Goal: Information Seeking & Learning: Learn about a topic

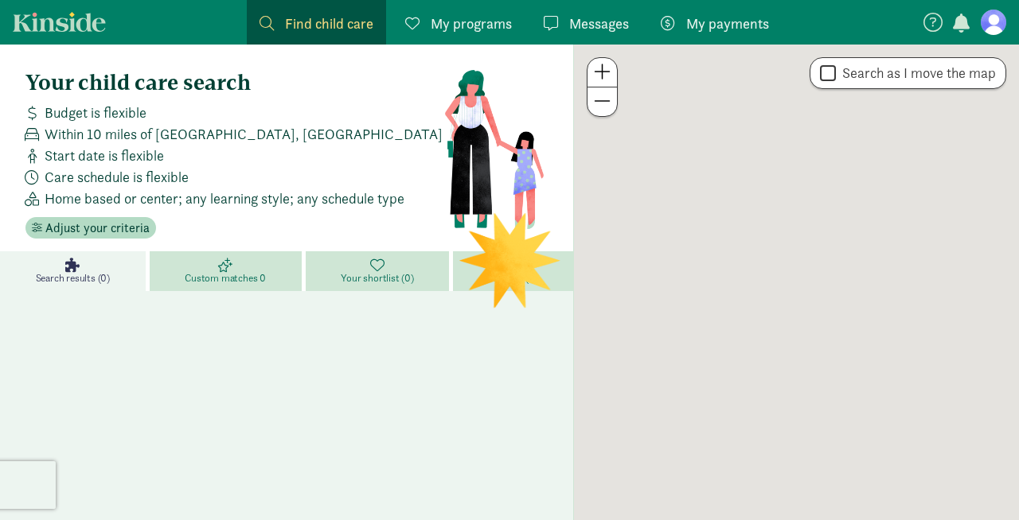
click at [996, 22] on figure at bounding box center [992, 22] width 25 height 25
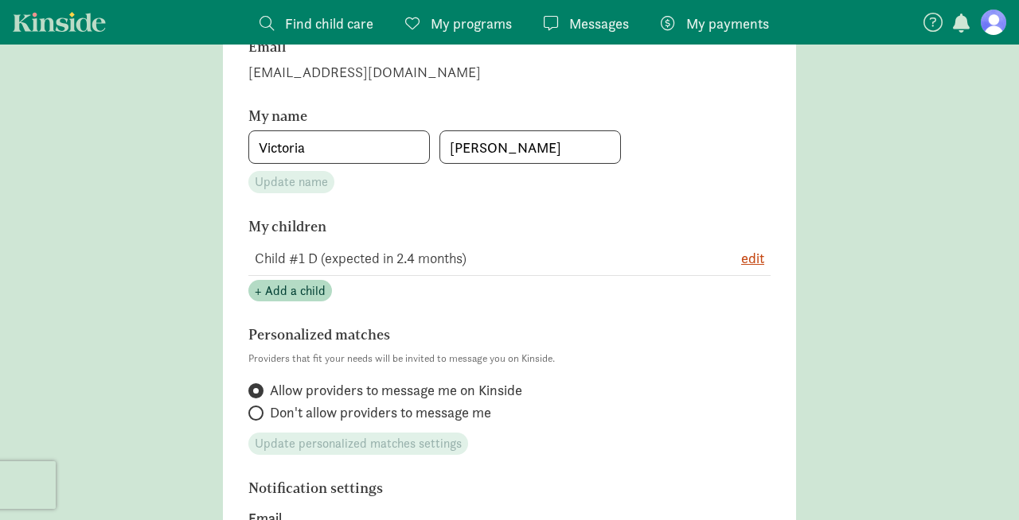
scroll to position [259, 0]
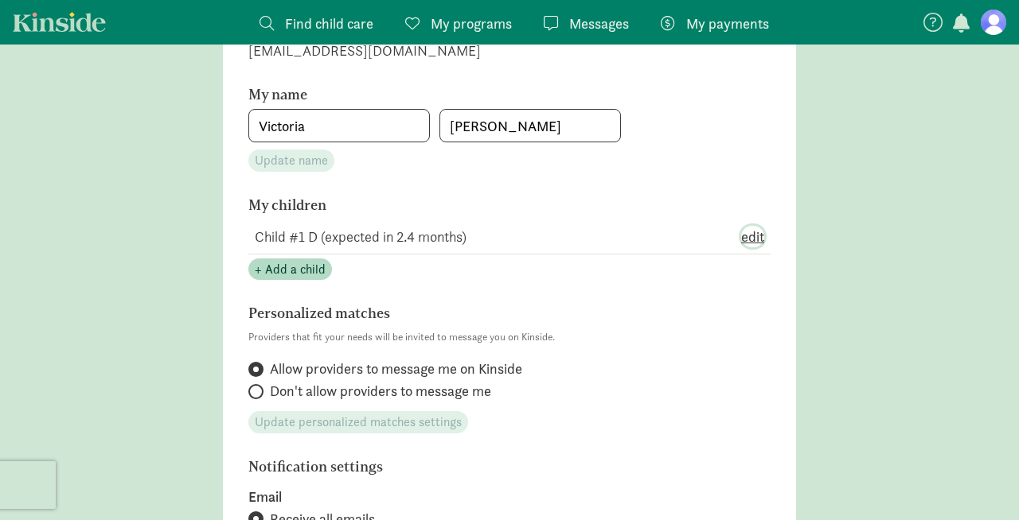
click at [760, 240] on span "edit" at bounding box center [752, 236] width 23 height 21
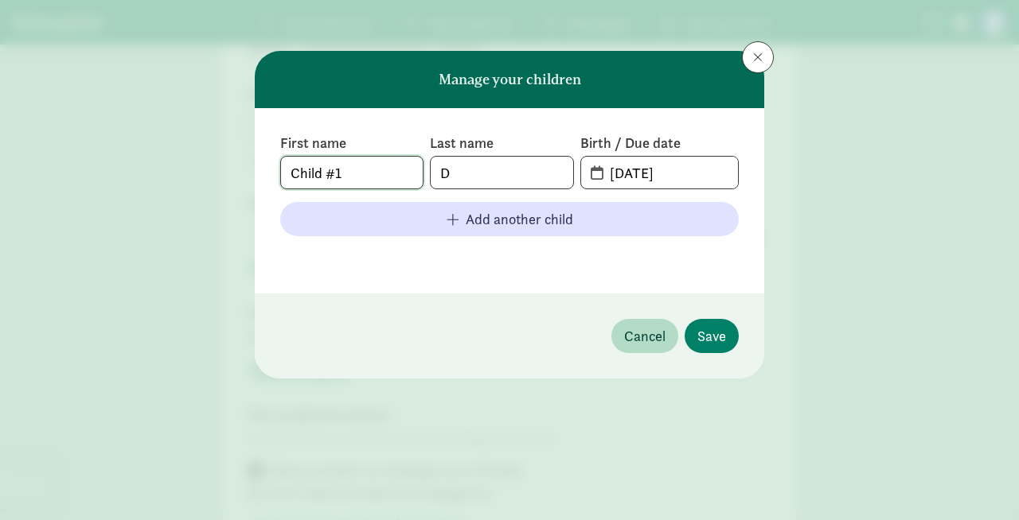
click at [368, 177] on input "Child #1" at bounding box center [352, 173] width 142 height 32
drag, startPoint x: 368, startPoint y: 177, endPoint x: 278, endPoint y: 177, distance: 89.9
click at [278, 177] on div "First name Child #1 Last name D Birth / Due date [DATE] Add another child" at bounding box center [509, 200] width 509 height 185
type input "August"
click at [474, 175] on input "D" at bounding box center [502, 173] width 142 height 32
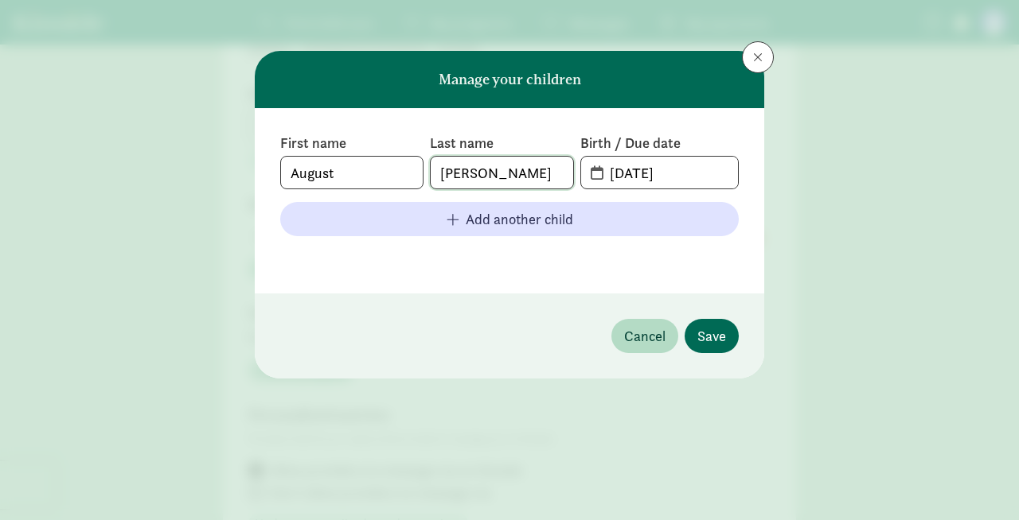
type input "[PERSON_NAME]"
click at [723, 333] on span "Save" at bounding box center [711, 335] width 29 height 21
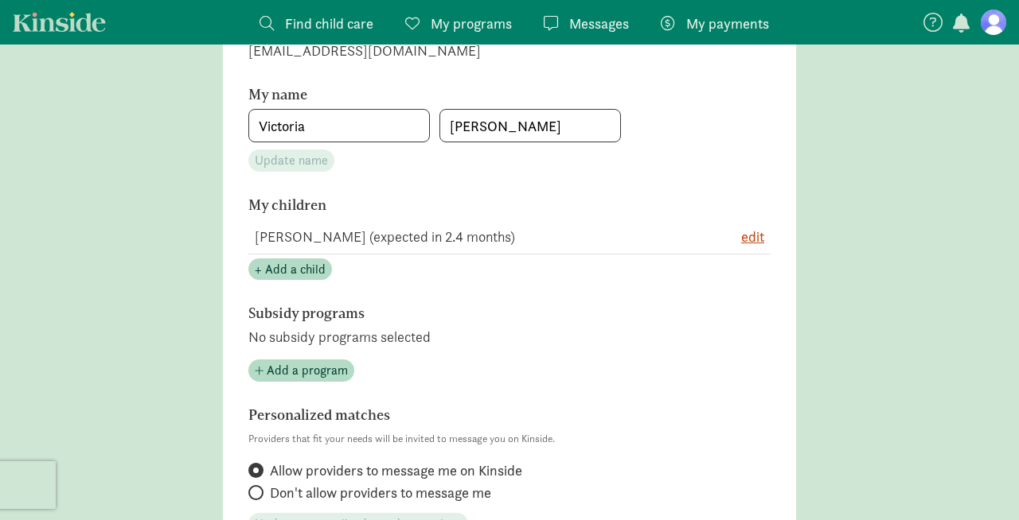
scroll to position [0, 0]
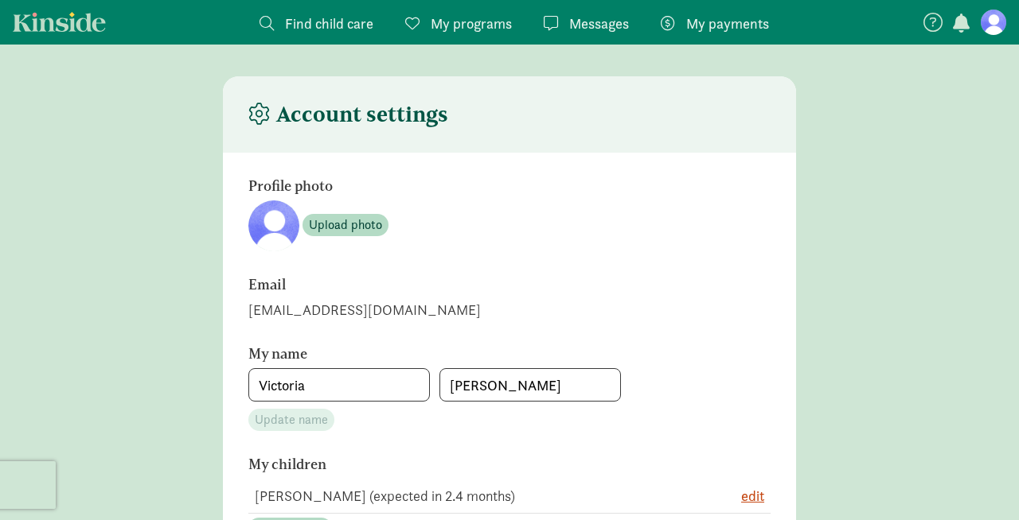
click at [63, 30] on link "Kinside" at bounding box center [59, 22] width 93 height 20
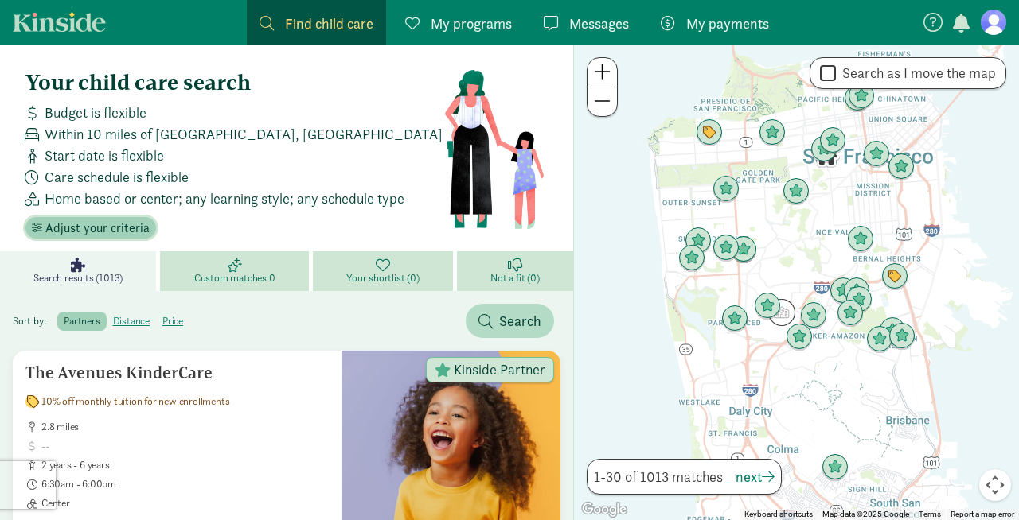
click at [111, 225] on span "Adjust your criteria" at bounding box center [97, 228] width 104 height 19
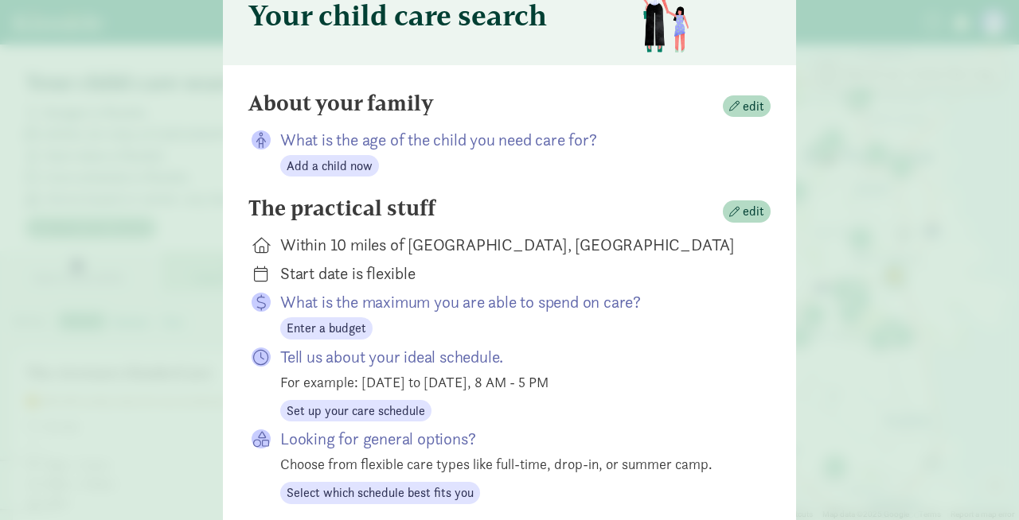
scroll to position [91, 0]
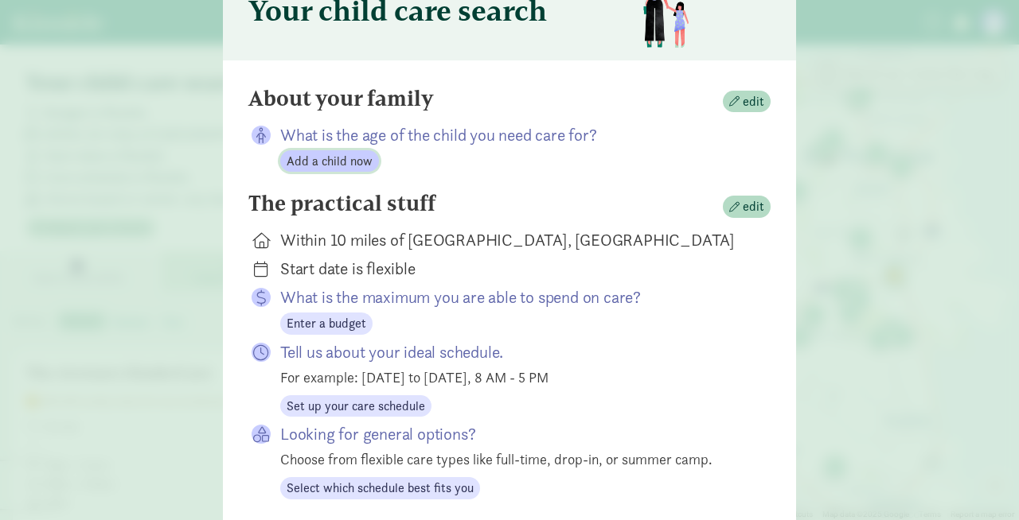
click at [357, 158] on span "Add a child now" at bounding box center [329, 161] width 86 height 19
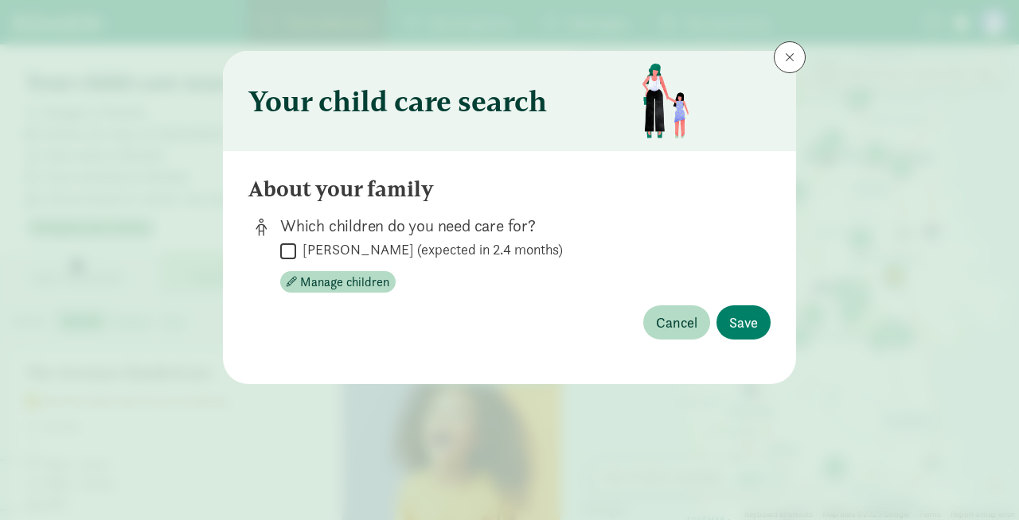
scroll to position [0, 0]
click at [331, 248] on label "[PERSON_NAME] (expected in 2.4 months)" at bounding box center [429, 249] width 267 height 19
click at [296, 248] on input "[PERSON_NAME] (expected in 2.4 months)" at bounding box center [288, 250] width 16 height 21
checkbox input "true"
click at [742, 322] on span "Save" at bounding box center [743, 322] width 29 height 21
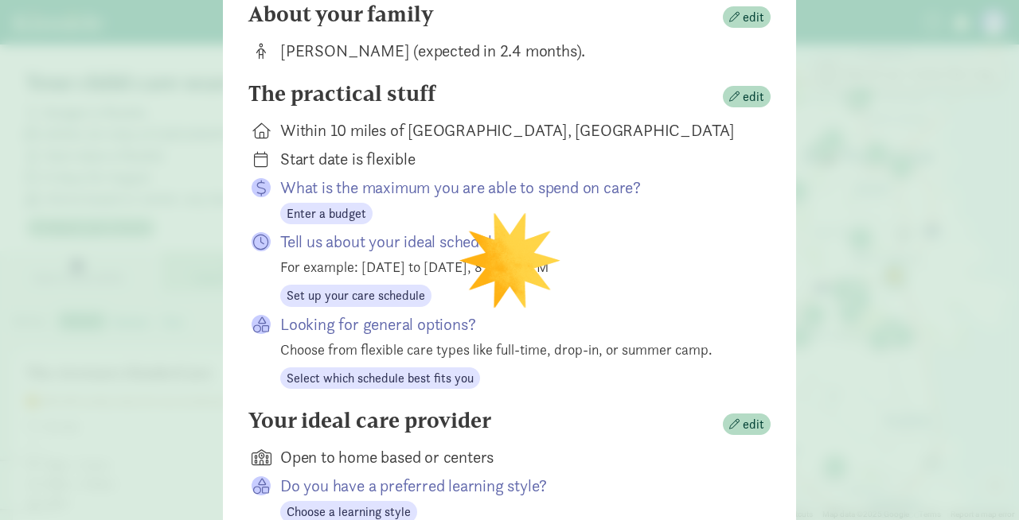
scroll to position [181, 0]
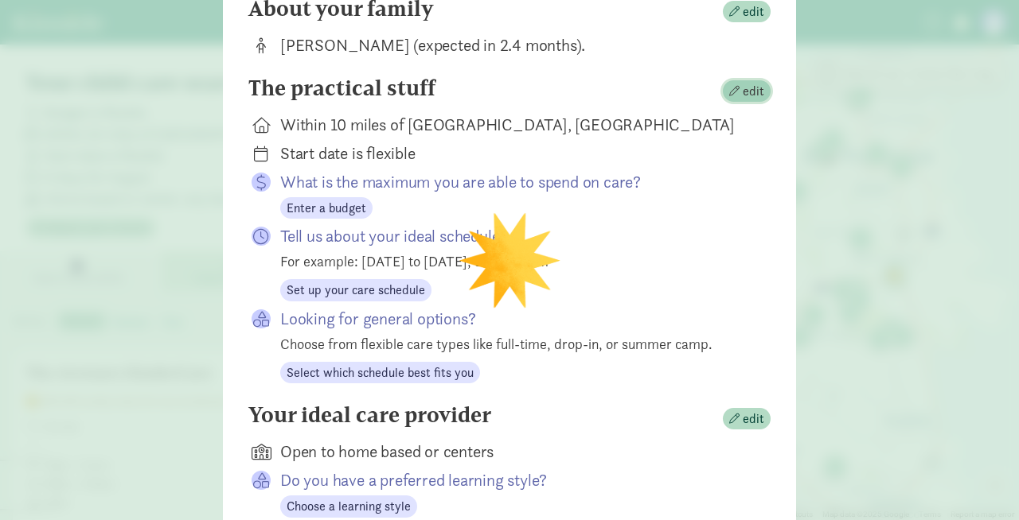
click at [735, 92] on span "button" at bounding box center [734, 91] width 10 height 10
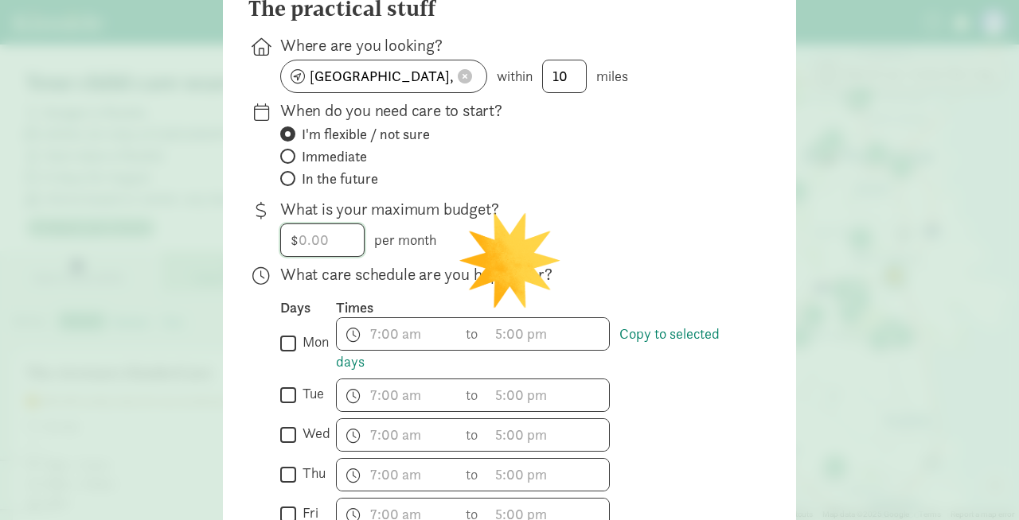
click at [312, 245] on input "number" at bounding box center [322, 240] width 83 height 32
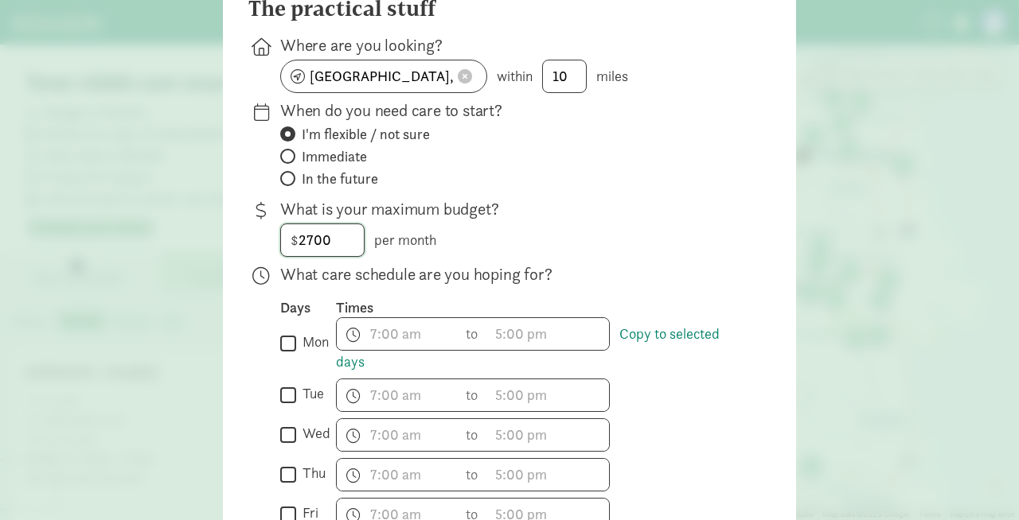
type input "2700"
click at [352, 183] on span "In the future" at bounding box center [340, 179] width 76 height 19
click at [290, 183] on input "In the future" at bounding box center [285, 178] width 10 height 10
radio input "true"
radio input "false"
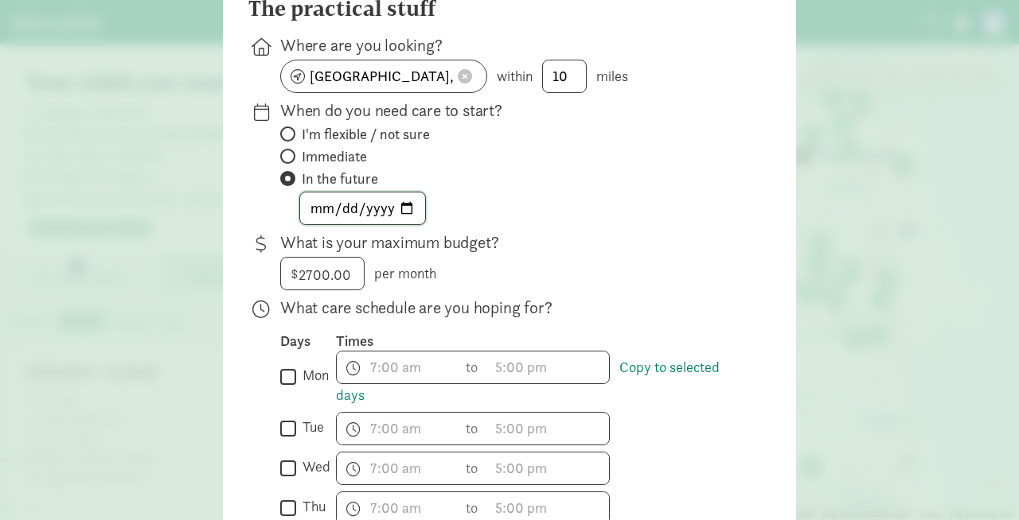
click at [377, 200] on input "date" at bounding box center [362, 209] width 125 height 32
click at [406, 208] on input "date" at bounding box center [362, 209] width 125 height 32
type input "[DATE]"
click at [461, 76] on span at bounding box center [465, 76] width 14 height 14
click at [407, 76] on input at bounding box center [383, 76] width 205 height 32
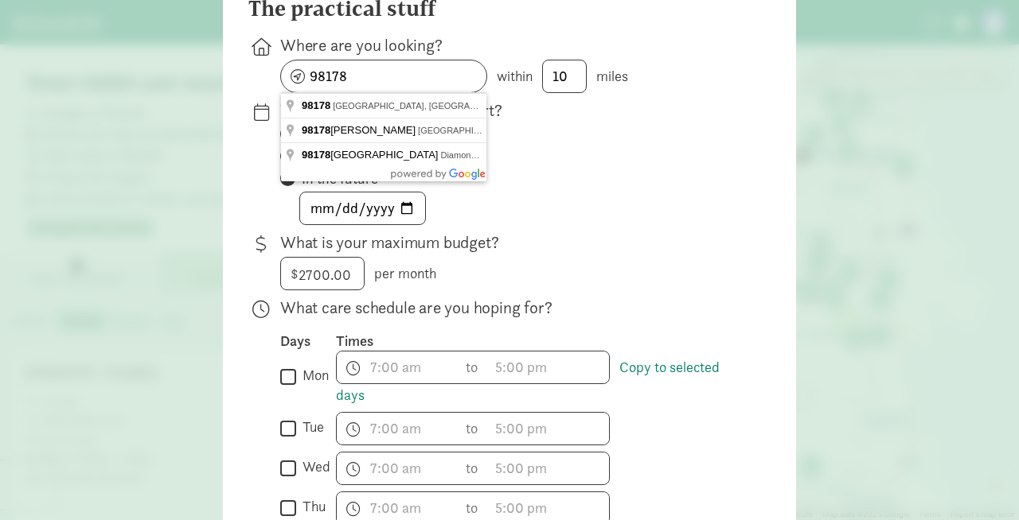
type input "[GEOGRAPHIC_DATA], [GEOGRAPHIC_DATA]"
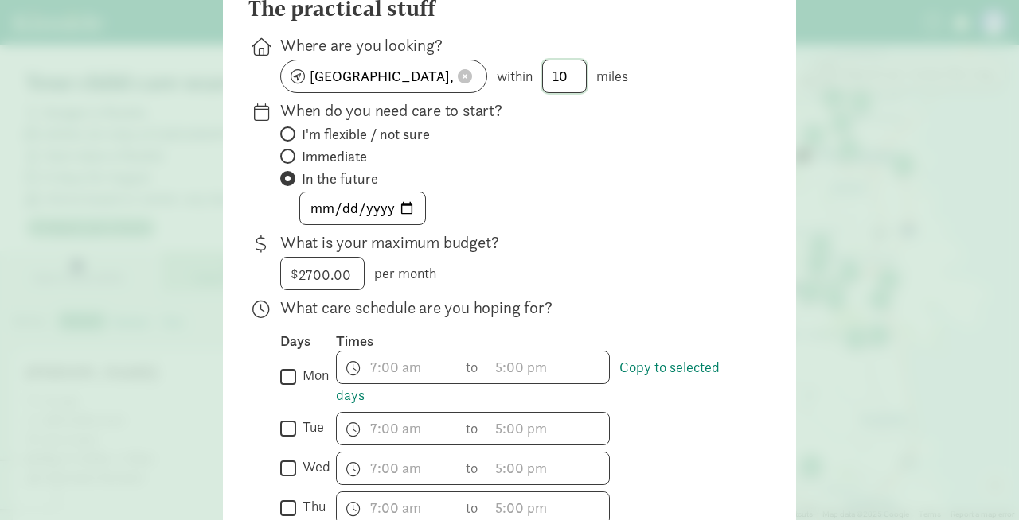
click at [566, 80] on input "10" at bounding box center [564, 76] width 43 height 32
click at [565, 79] on input "10" at bounding box center [564, 76] width 43 height 32
drag, startPoint x: 588, startPoint y: 76, endPoint x: 509, endPoint y: 78, distance: 78.8
click at [510, 78] on div "[GEOGRAPHIC_DATA], [GEOGRAPHIC_DATA] within 10 miles" at bounding box center [512, 76] width 465 height 33
click at [567, 76] on input "10" at bounding box center [564, 76] width 43 height 32
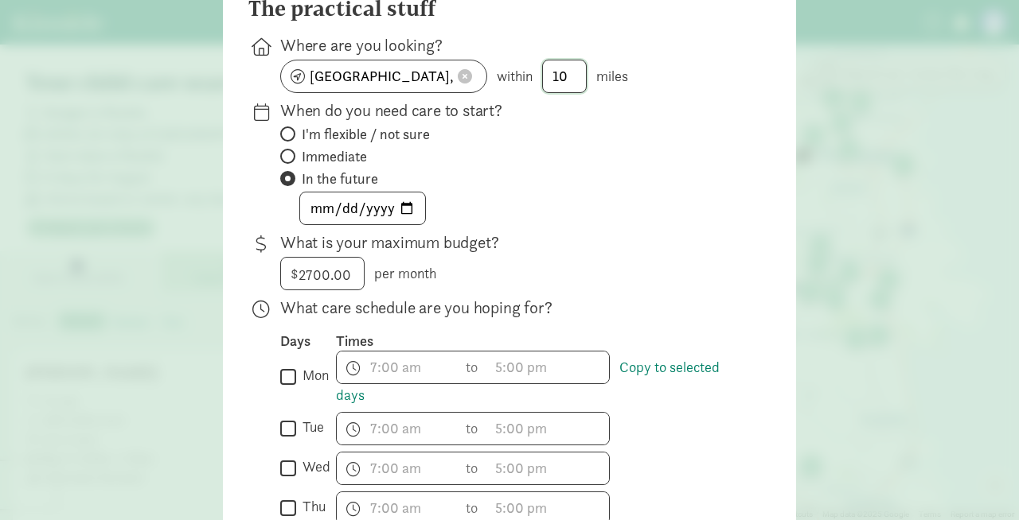
click at [567, 76] on input "10" at bounding box center [564, 76] width 43 height 32
type input "1"
type input "5"
click at [600, 223] on div "[DATE]" at bounding box center [512, 208] width 465 height 33
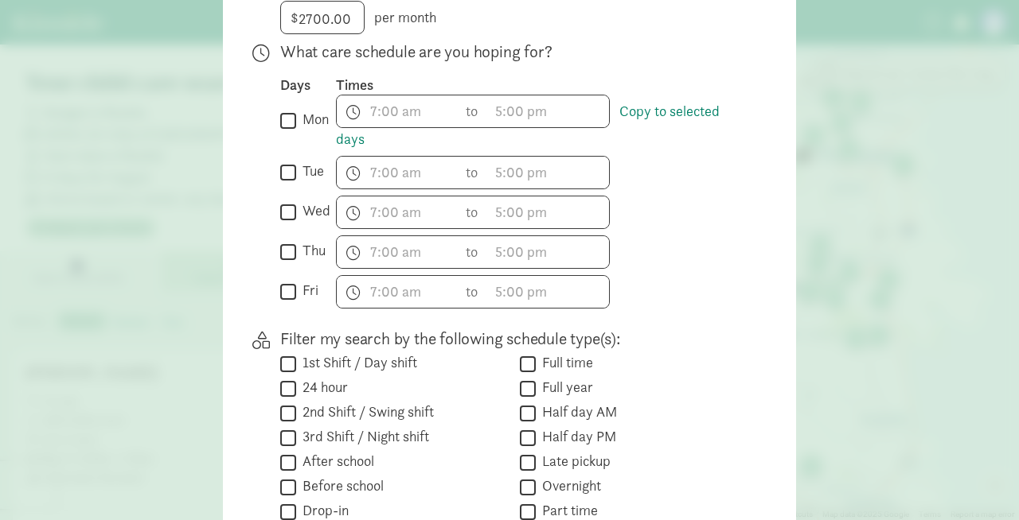
scroll to position [451, 0]
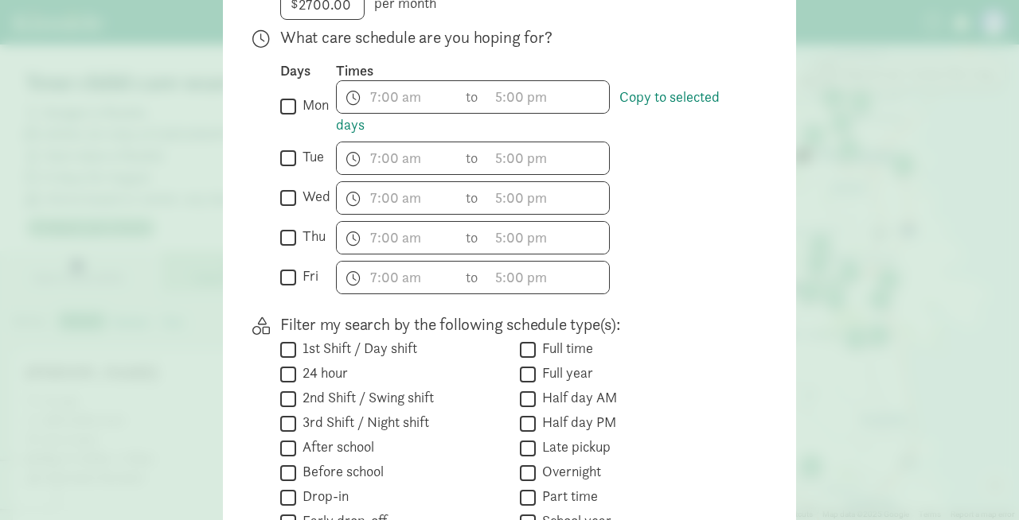
click at [286, 108] on input "mon" at bounding box center [288, 105] width 16 height 21
checkbox input "true"
click at [288, 154] on input "tue" at bounding box center [288, 157] width 16 height 21
checkbox input "true"
click at [290, 205] on input "wed" at bounding box center [288, 197] width 16 height 21
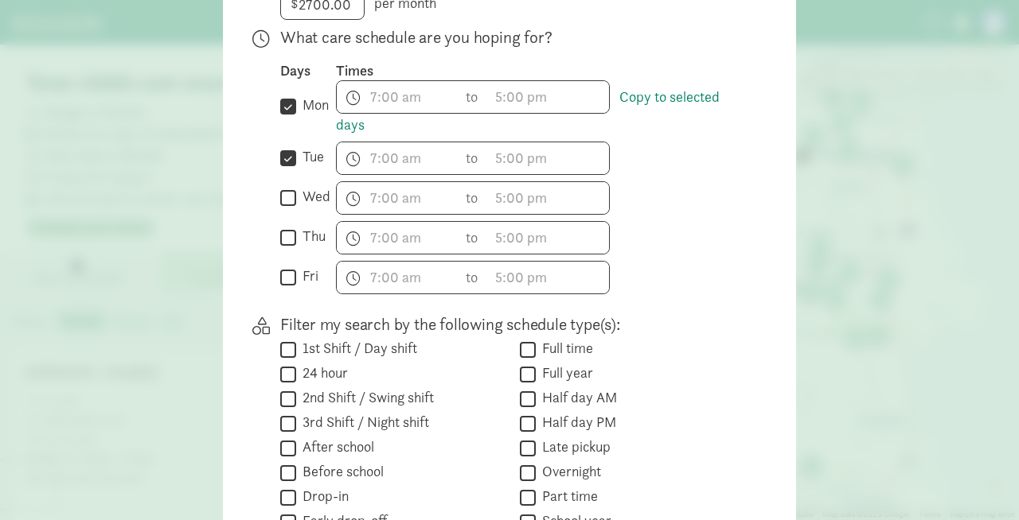
checkbox input "true"
click at [289, 228] on input "thu" at bounding box center [288, 237] width 16 height 21
checkbox input "true"
click at [287, 271] on input "fri" at bounding box center [288, 277] width 16 height 21
checkbox input "true"
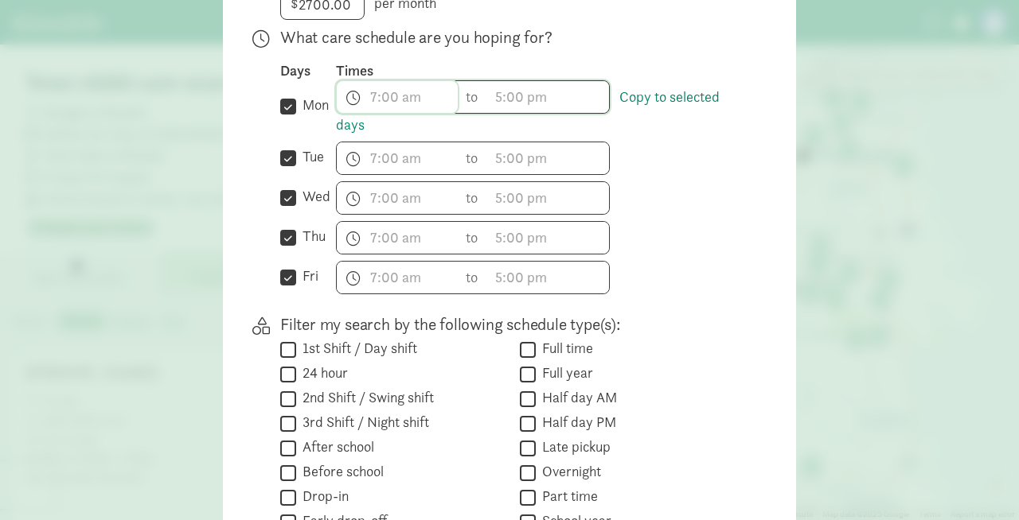
click at [387, 93] on input "text" at bounding box center [397, 97] width 121 height 32
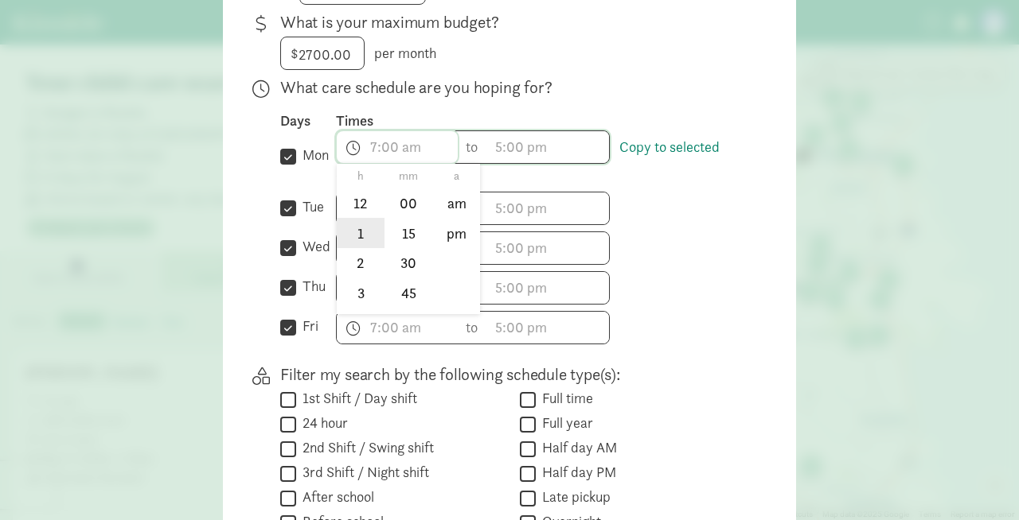
scroll to position [396, 0]
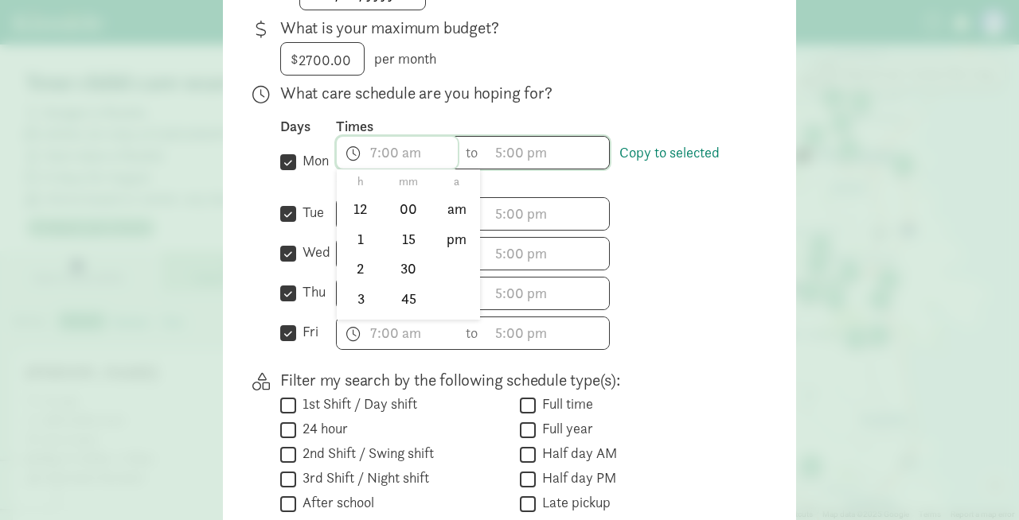
click at [377, 150] on input "text" at bounding box center [397, 153] width 121 height 32
click at [362, 284] on li "8" at bounding box center [360, 281] width 47 height 30
click at [399, 216] on li "00" at bounding box center [408, 208] width 47 height 30
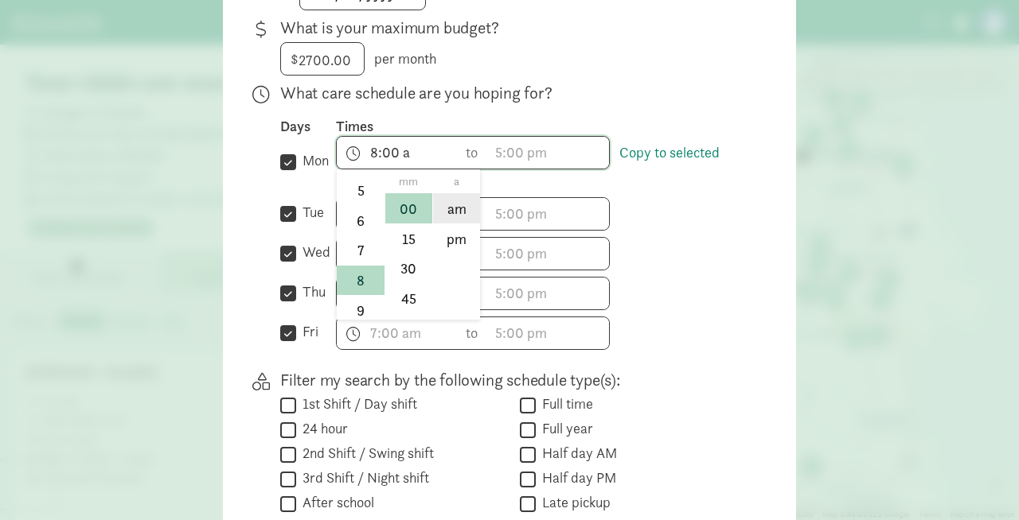
click at [450, 208] on li "am" at bounding box center [456, 208] width 47 height 30
type input "8:00 am"
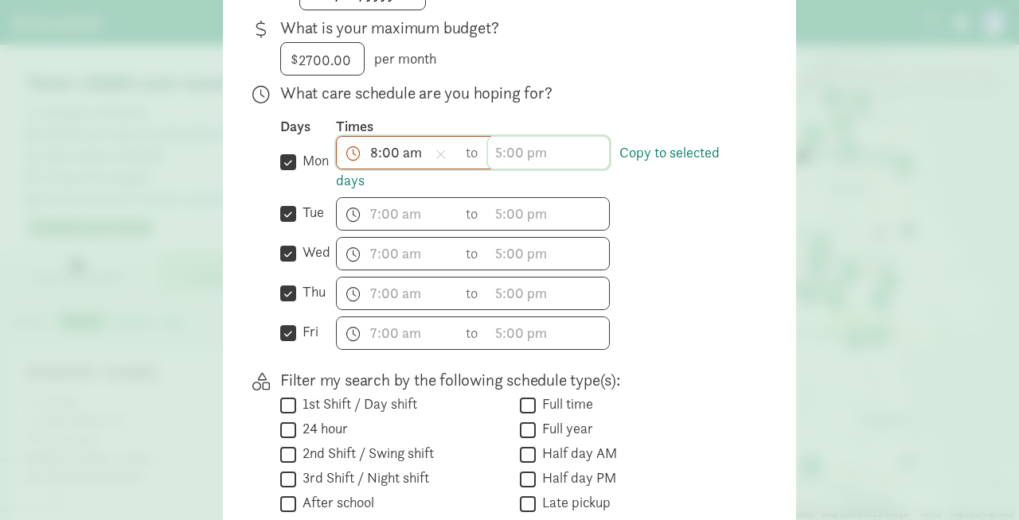
click at [502, 154] on input "text" at bounding box center [548, 153] width 121 height 32
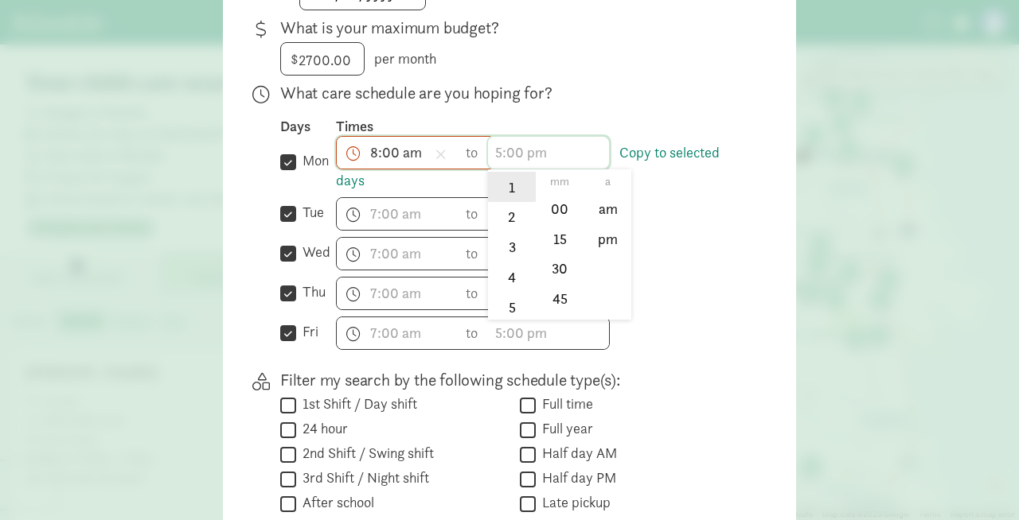
scroll to position [56, 0]
click at [515, 270] on li "4" at bounding box center [511, 274] width 47 height 30
click at [554, 216] on li "00" at bounding box center [559, 208] width 47 height 30
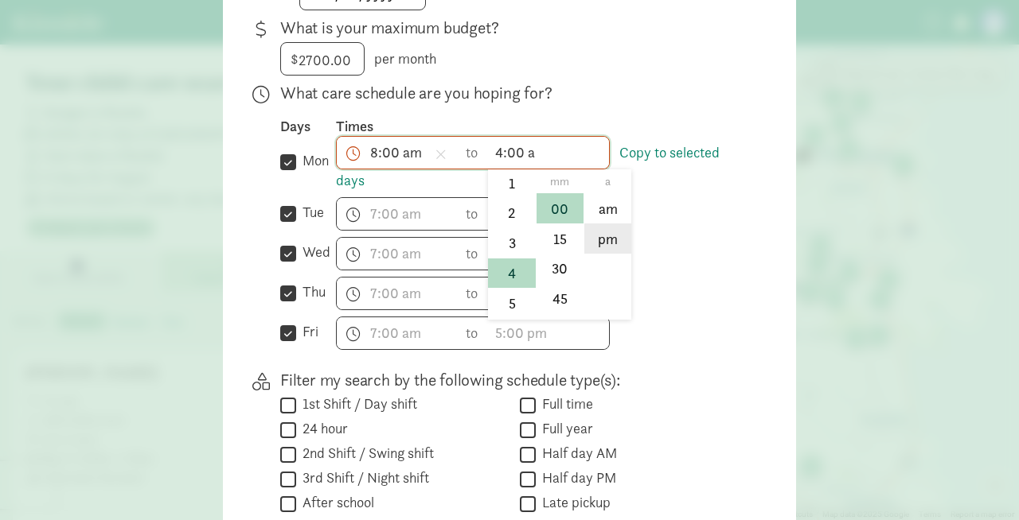
click at [594, 235] on li "pm" at bounding box center [607, 239] width 47 height 30
type input "4:00 pm"
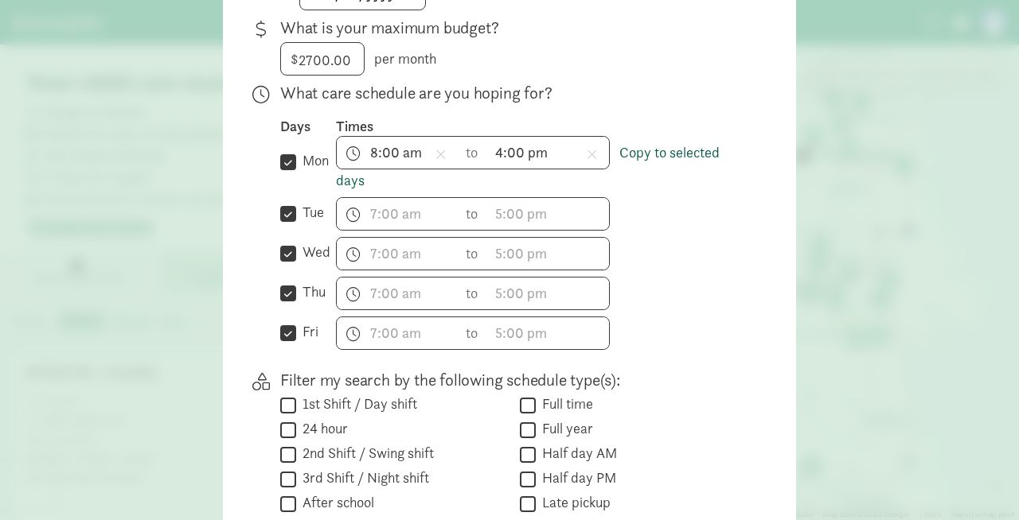
click at [641, 159] on link "Copy to selected days" at bounding box center [528, 166] width 384 height 46
click at [669, 154] on link "Copy to selected days" at bounding box center [528, 166] width 384 height 46
click at [290, 212] on input "tue" at bounding box center [288, 213] width 16 height 21
click at [290, 218] on input "tue" at bounding box center [288, 213] width 16 height 21
checkbox input "true"
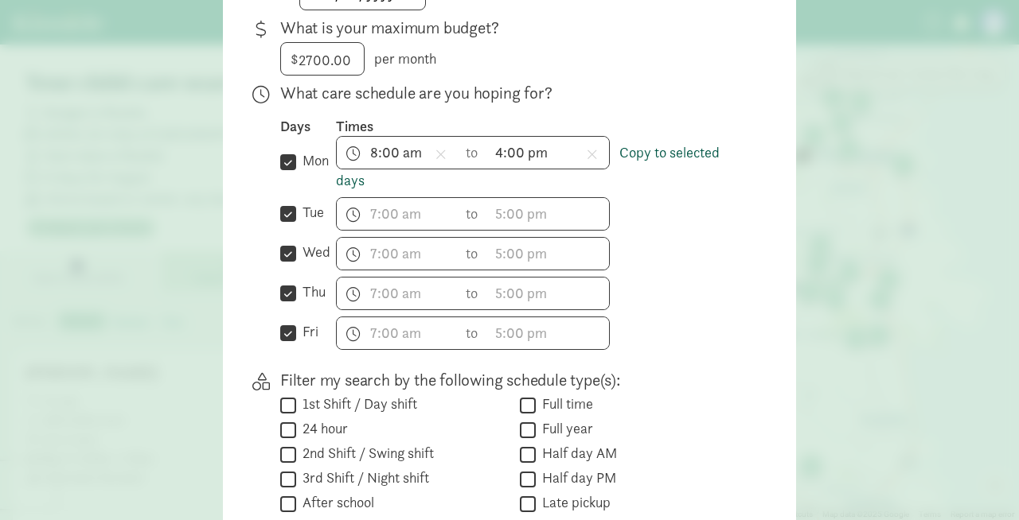
click at [672, 155] on link "Copy to selected days" at bounding box center [528, 166] width 384 height 46
click at [353, 179] on link "Copy to selected days" at bounding box center [528, 166] width 384 height 46
click at [684, 159] on link "Copy to selected days" at bounding box center [528, 166] width 384 height 46
click at [388, 218] on input "text" at bounding box center [397, 214] width 121 height 32
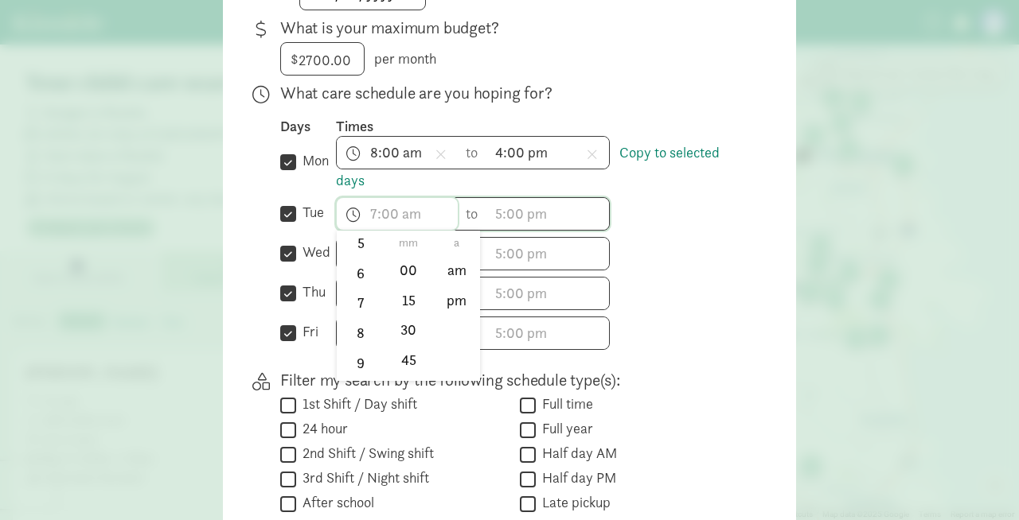
scroll to position [175, 0]
click at [362, 334] on li "8" at bounding box center [360, 336] width 47 height 30
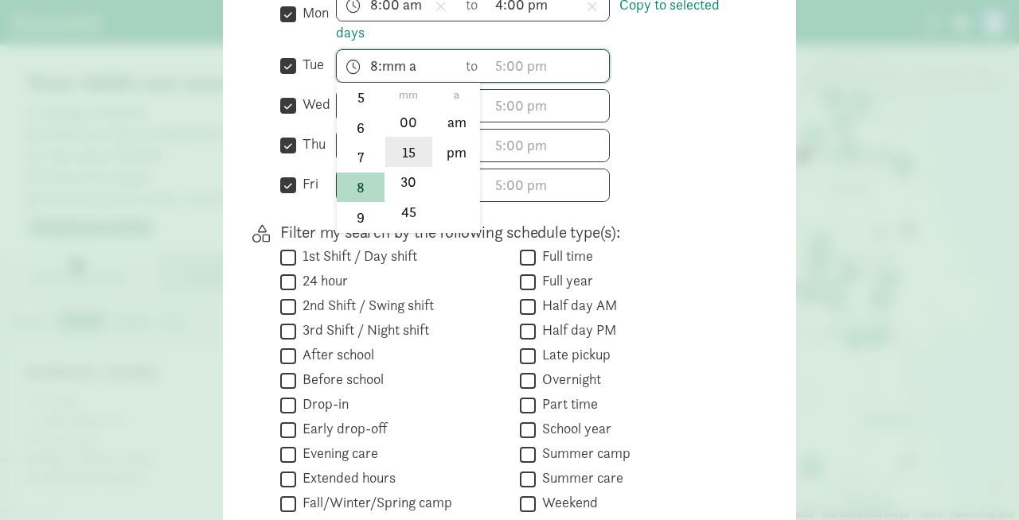
scroll to position [540, 0]
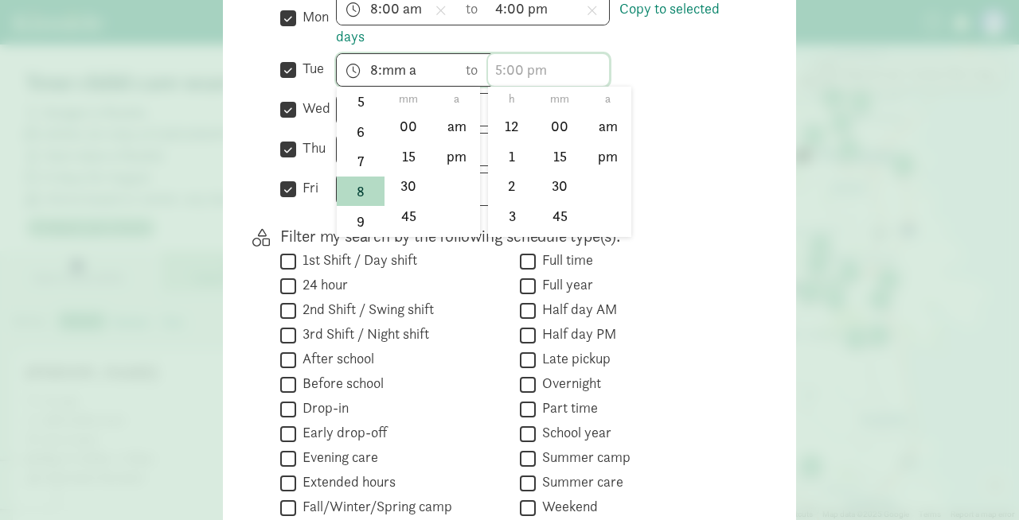
click at [522, 72] on input "text" at bounding box center [548, 70] width 121 height 32
click at [382, 63] on input "8:mm a" at bounding box center [397, 70] width 121 height 32
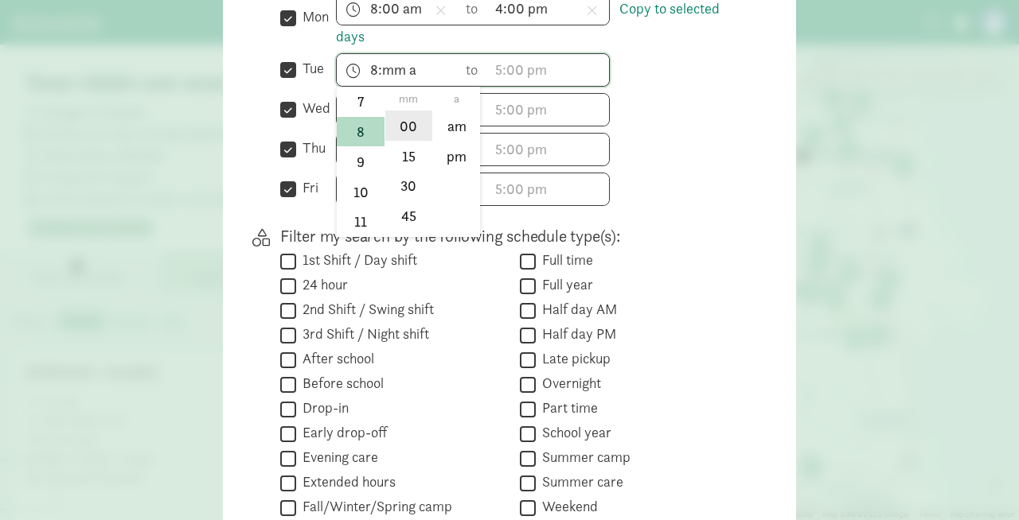
click at [395, 123] on li "00" at bounding box center [408, 126] width 47 height 30
click at [450, 138] on li "am" at bounding box center [456, 126] width 47 height 30
type input "8:00 am"
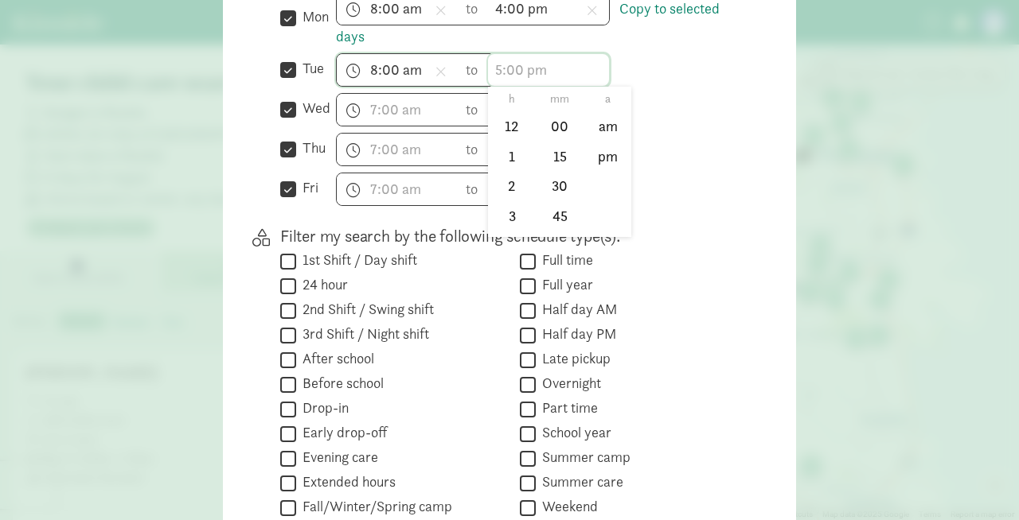
click at [497, 73] on input "text" at bounding box center [548, 70] width 121 height 32
click at [520, 150] on li "4" at bounding box center [511, 149] width 47 height 30
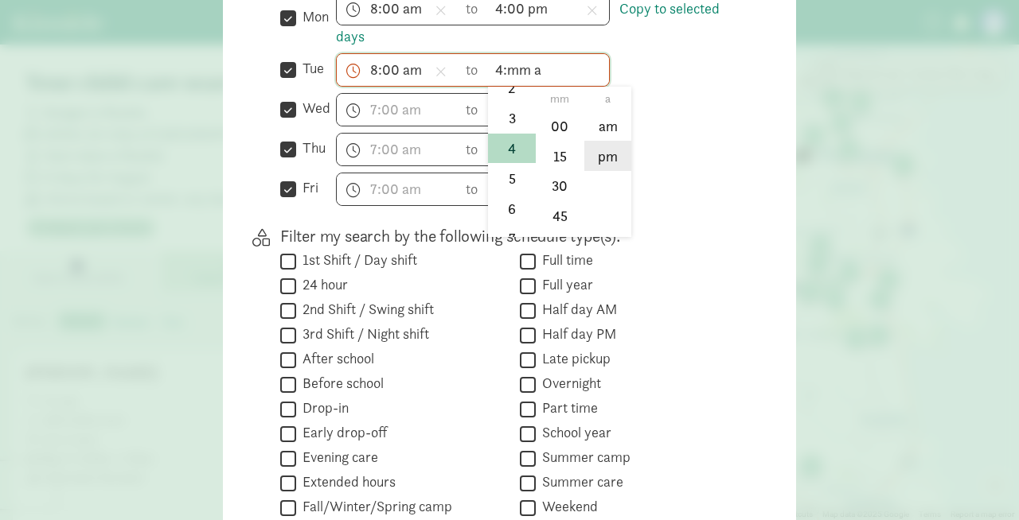
click at [604, 162] on li "pm" at bounding box center [607, 156] width 47 height 30
click at [563, 120] on li "00" at bounding box center [559, 126] width 47 height 30
type input "4:00 pm"
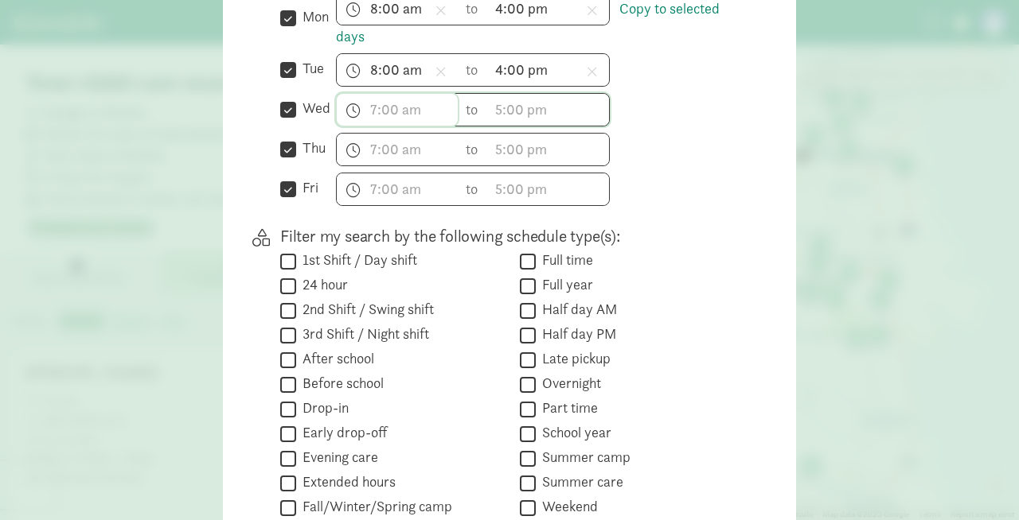
click at [392, 109] on input "text" at bounding box center [397, 110] width 121 height 32
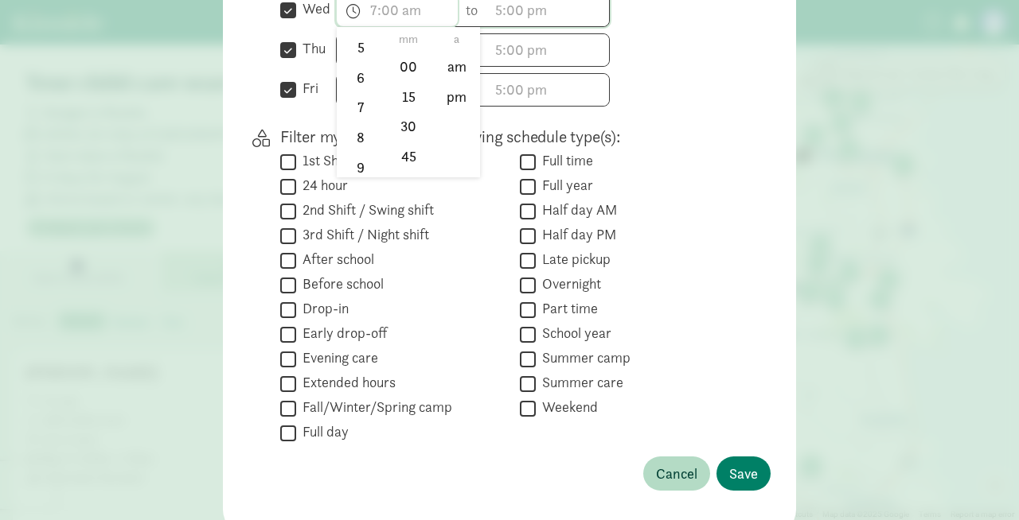
scroll to position [173, 0]
click at [361, 129] on li "8" at bounding box center [360, 134] width 47 height 30
click at [400, 78] on li "00" at bounding box center [408, 66] width 47 height 30
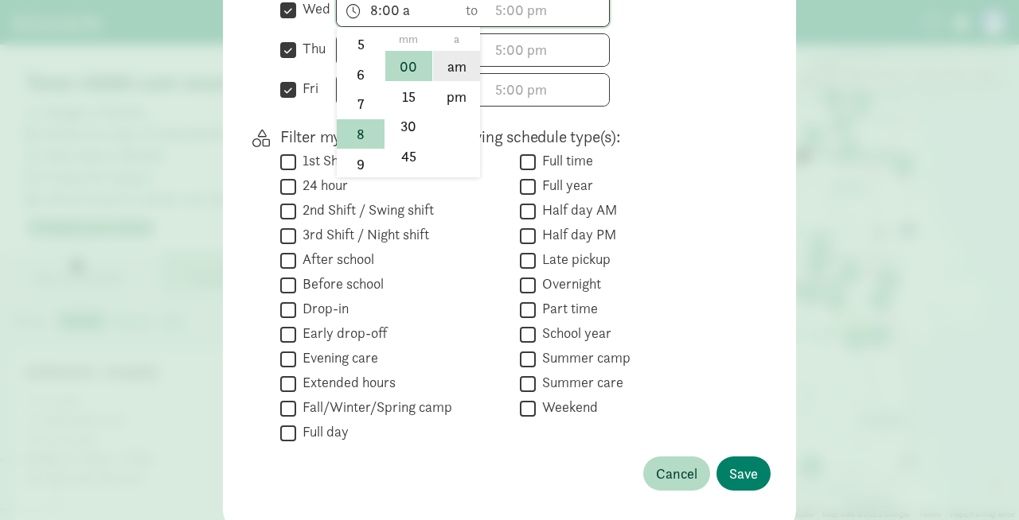
click at [456, 77] on li "am" at bounding box center [456, 66] width 47 height 30
type input "8:00 am"
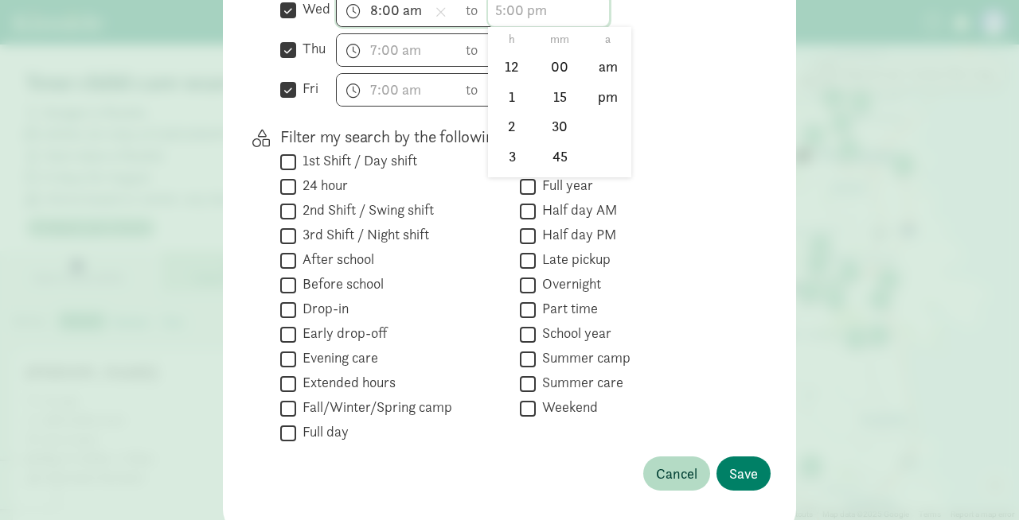
click at [516, 18] on input "text" at bounding box center [548, 10] width 121 height 32
click at [507, 127] on li "4" at bounding box center [511, 129] width 47 height 30
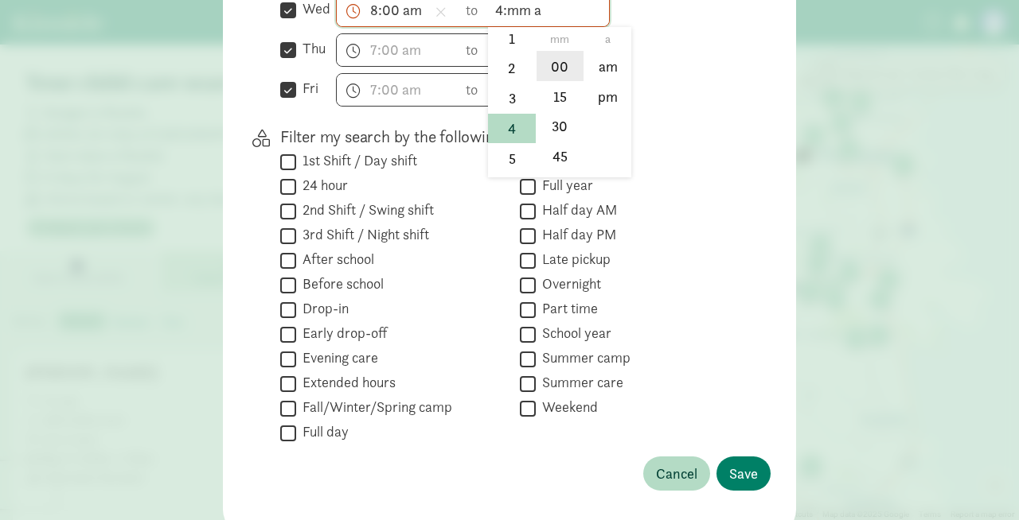
click at [562, 69] on li "00" at bounding box center [559, 66] width 47 height 30
click at [593, 92] on li "pm" at bounding box center [607, 96] width 47 height 30
type input "4:00 pm"
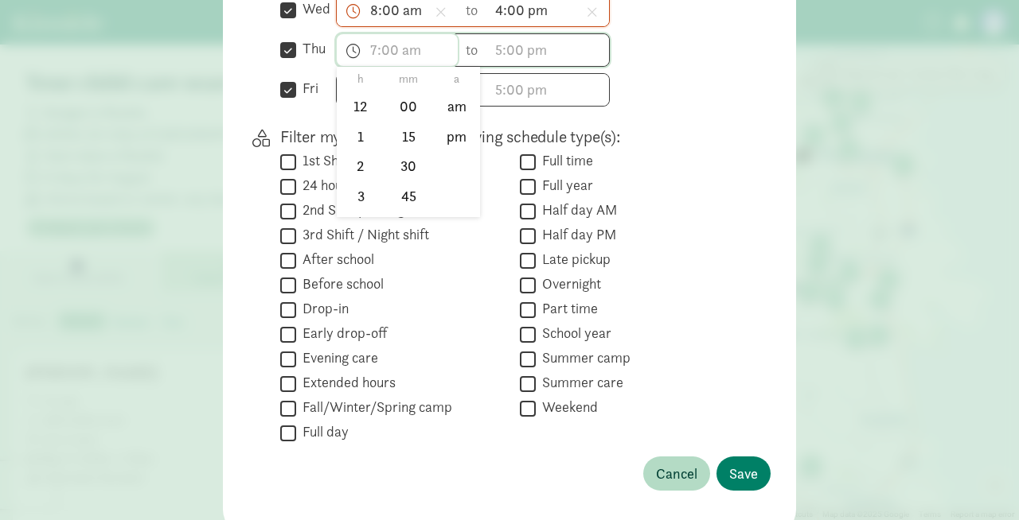
click at [367, 56] on input "text" at bounding box center [397, 50] width 121 height 32
click at [354, 164] on li "8" at bounding box center [360, 166] width 47 height 30
click at [407, 103] on li "00" at bounding box center [408, 106] width 47 height 30
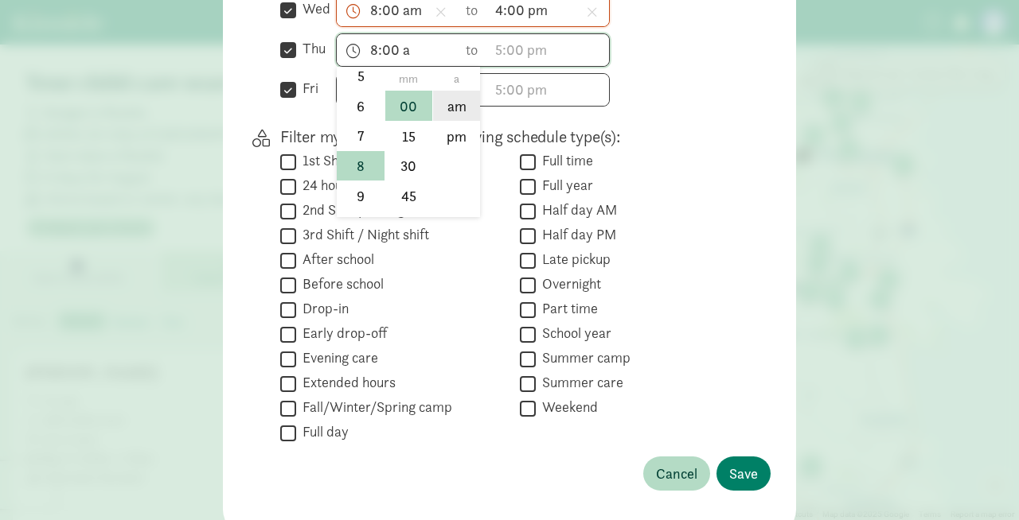
click at [458, 103] on li "am" at bounding box center [456, 106] width 47 height 30
type input "8:00 am"
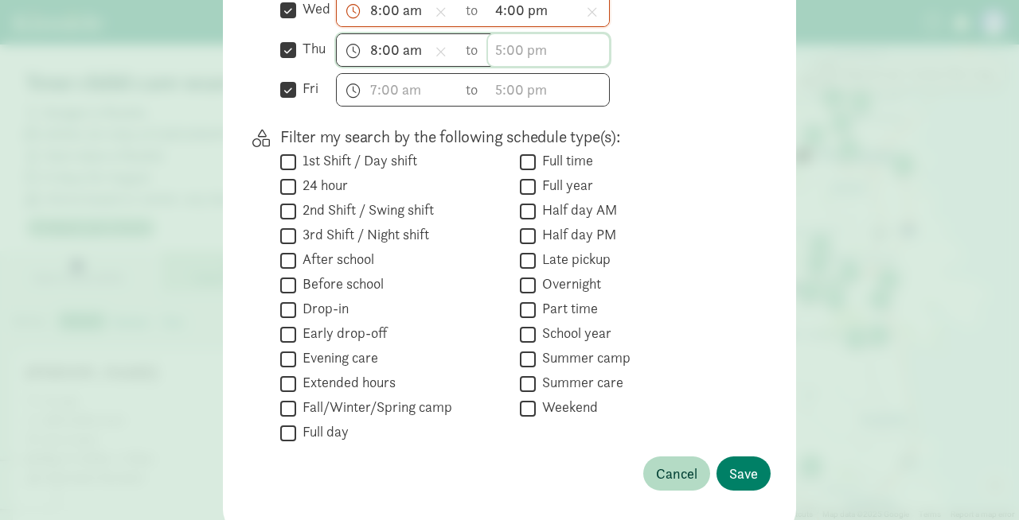
click at [503, 54] on input "text" at bounding box center [548, 50] width 121 height 32
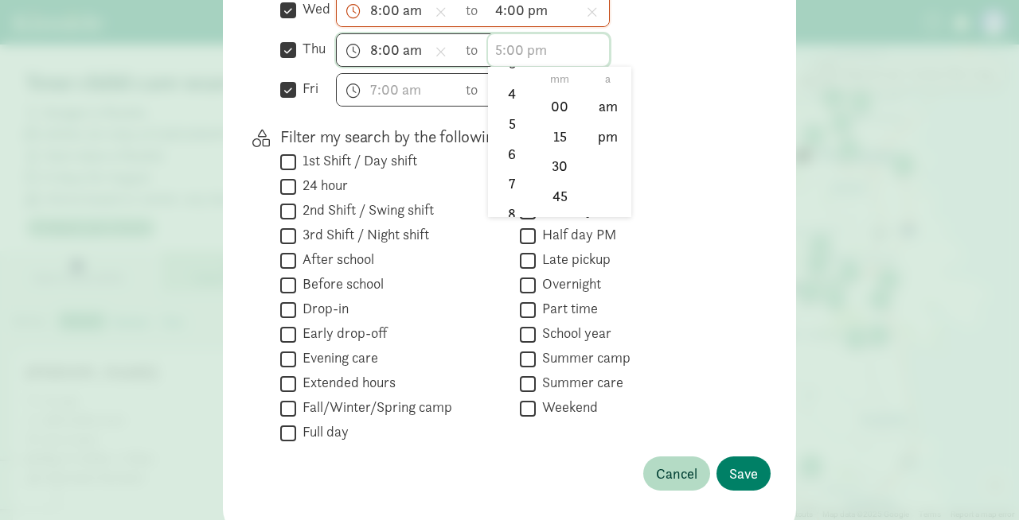
scroll to position [132, 0]
click at [512, 97] on li "4" at bounding box center [511, 95] width 47 height 30
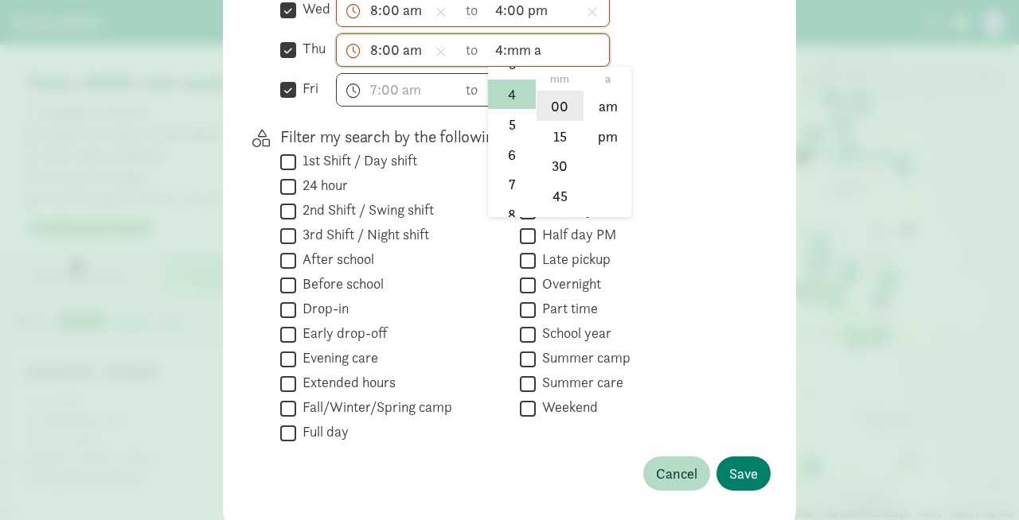
click at [560, 103] on li "00" at bounding box center [559, 106] width 47 height 30
click at [591, 131] on li "pm" at bounding box center [607, 136] width 47 height 30
type input "4:00 pm"
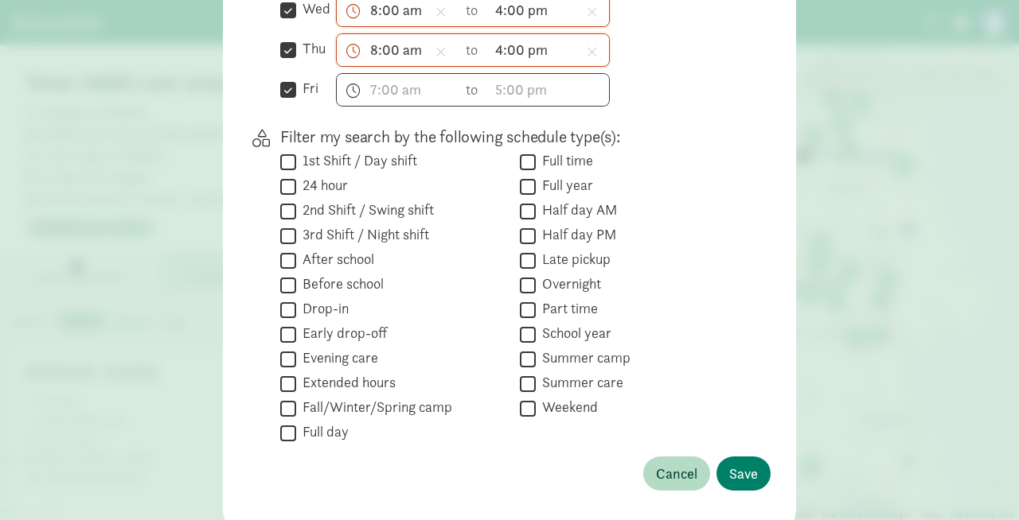
click at [673, 122] on div "The practical stuff Where are you looking? [GEOGRAPHIC_DATA], [GEOGRAPHIC_DATA]…" at bounding box center [509, 24] width 522 height 972
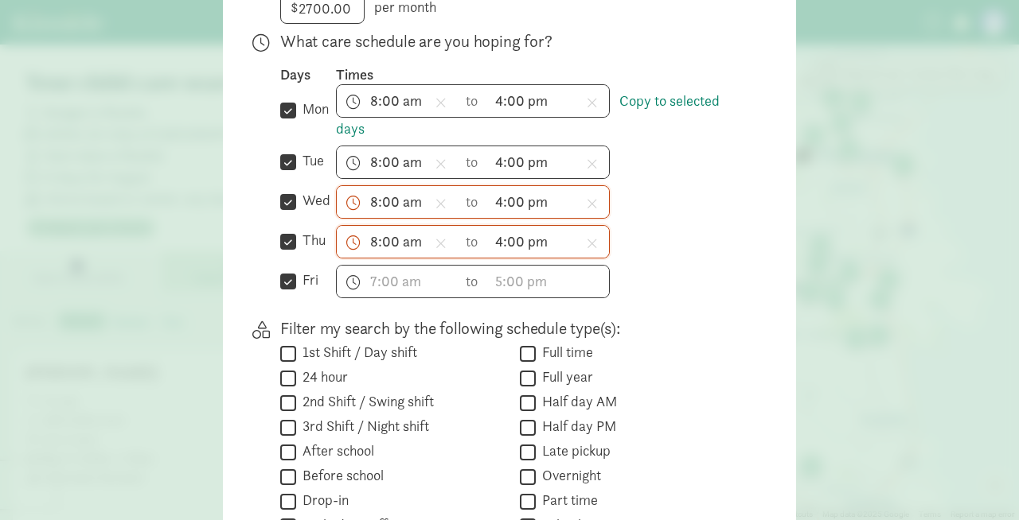
scroll to position [442, 0]
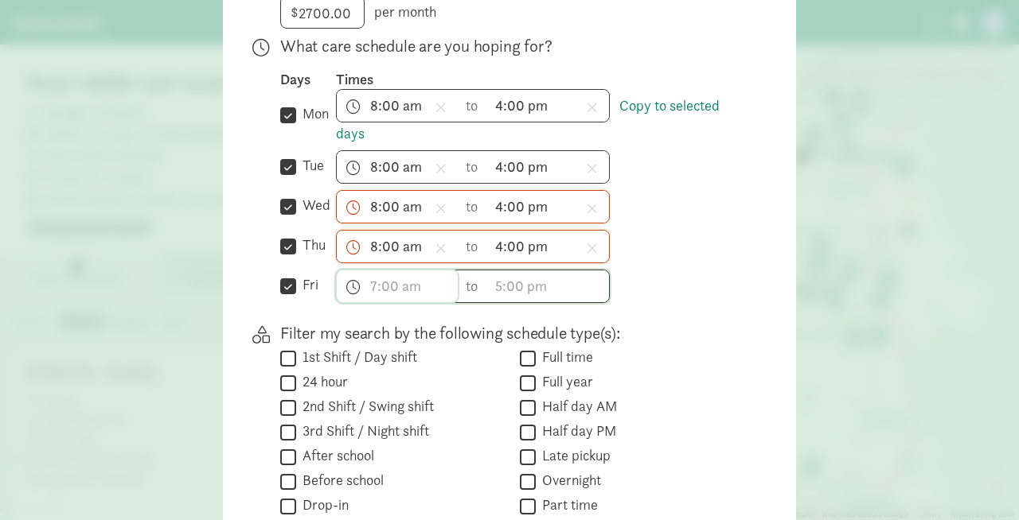
click at [380, 293] on input "text" at bounding box center [397, 287] width 121 height 32
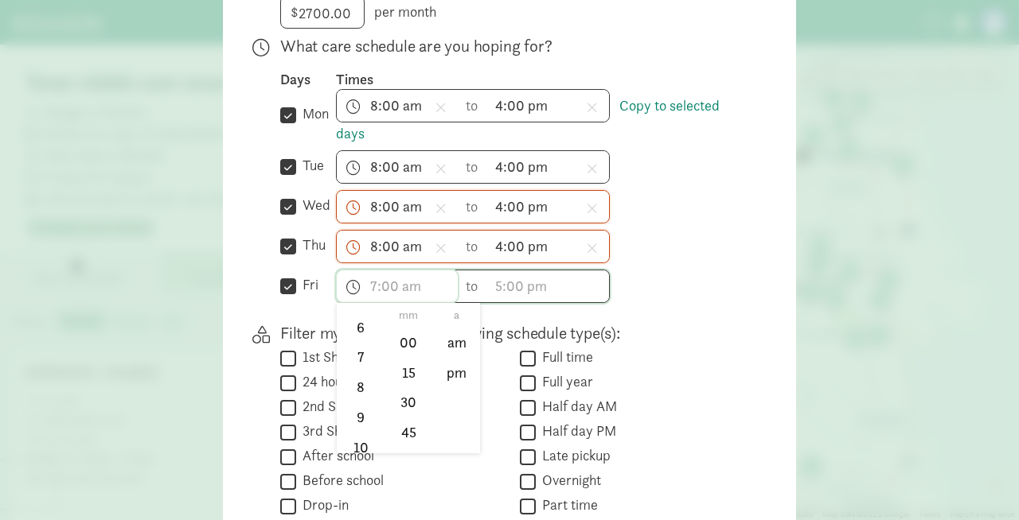
scroll to position [201, 0]
click at [364, 384] on li "8" at bounding box center [360, 383] width 47 height 30
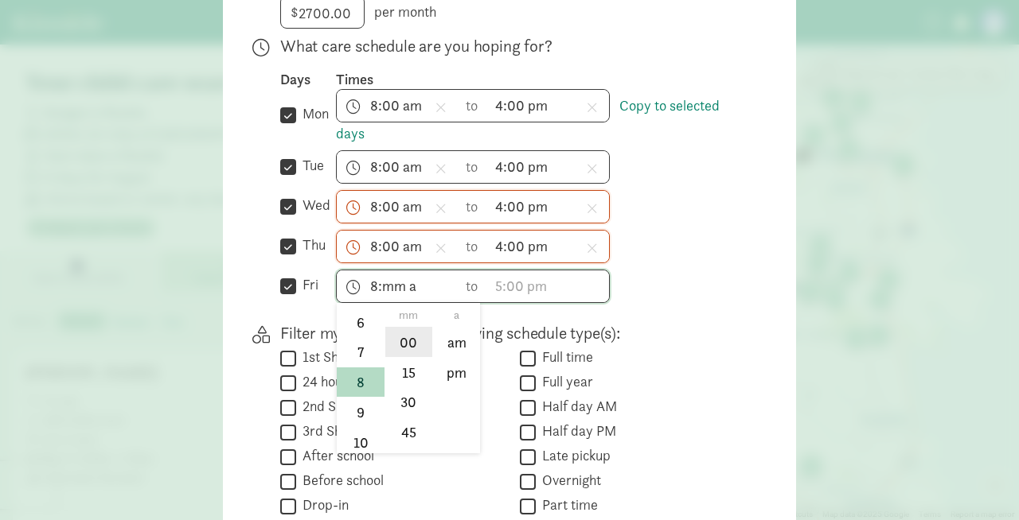
click at [401, 340] on li "00" at bounding box center [408, 342] width 47 height 30
click at [445, 345] on li "am" at bounding box center [456, 342] width 47 height 30
type input "8:00 am"
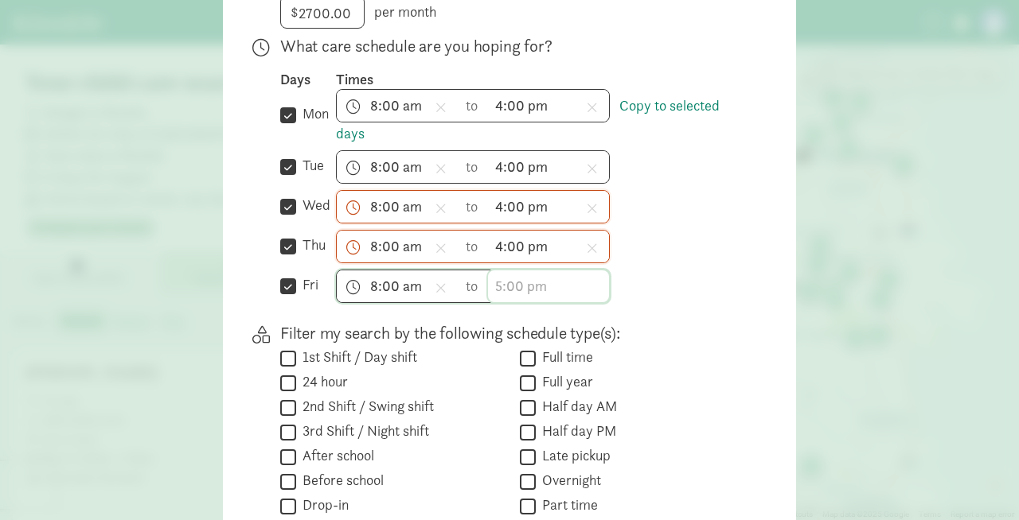
click at [505, 280] on input "text" at bounding box center [548, 287] width 121 height 32
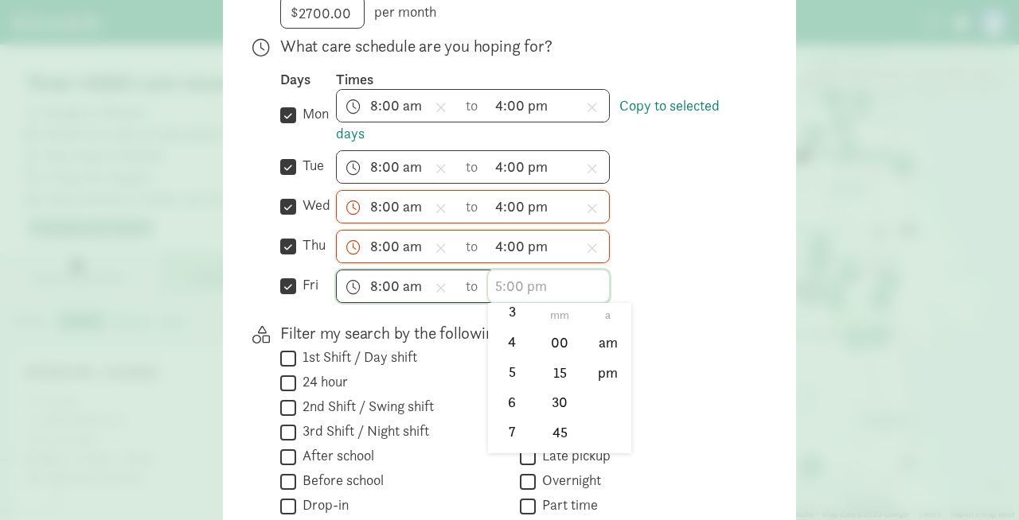
scroll to position [120, 0]
click at [515, 355] on li "4" at bounding box center [511, 343] width 47 height 30
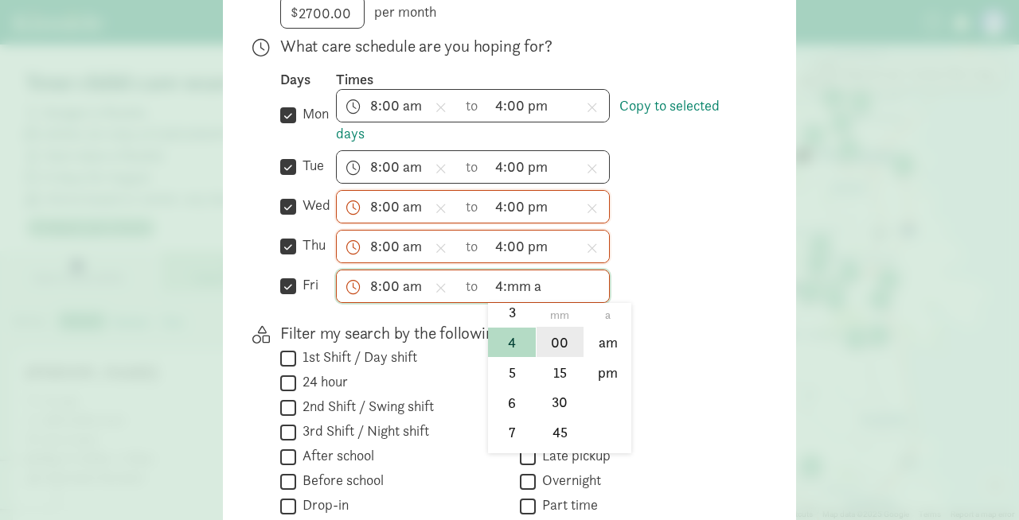
click at [556, 346] on li "00" at bounding box center [559, 342] width 47 height 30
click at [598, 368] on li "pm" at bounding box center [607, 372] width 47 height 30
type input "4:00 pm"
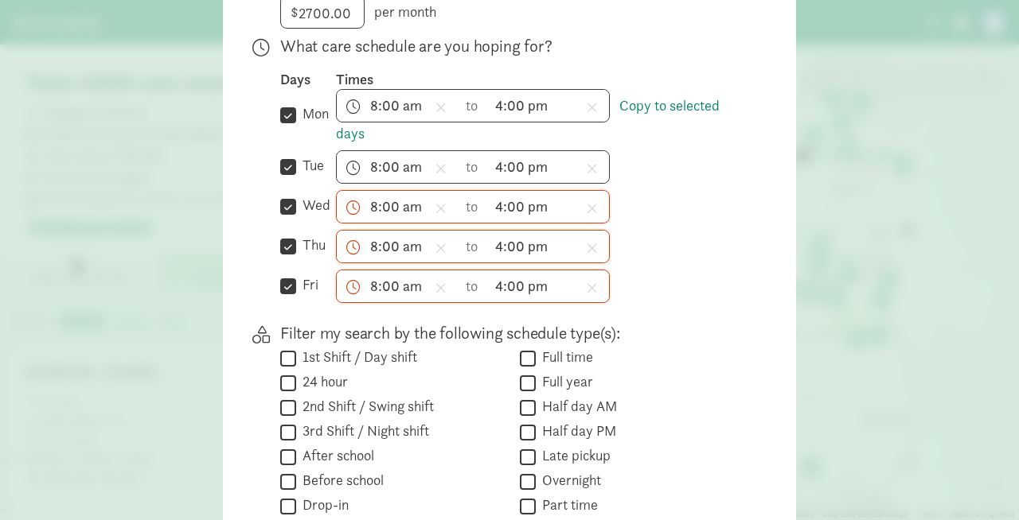
click at [717, 278] on div "8:00 am h 12 1 2 3 4 5 6 7 8 9 10 11 mm 00 15 30 45 a am pm to 4:00 pm h 12 1 2…" at bounding box center [540, 286] width 409 height 33
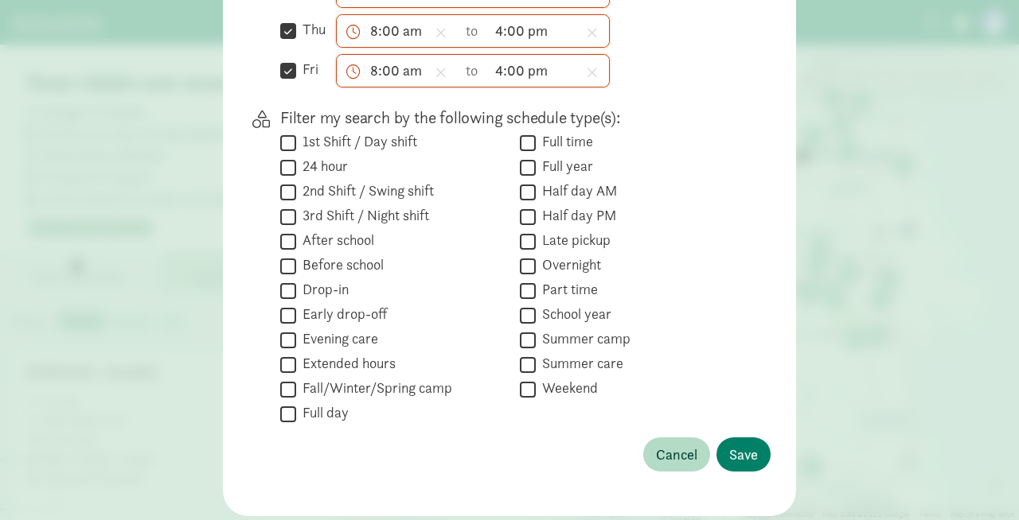
scroll to position [657, 0]
click at [535, 143] on input "Full time" at bounding box center [528, 143] width 16 height 21
checkbox input "true"
click at [532, 167] on input "Full year" at bounding box center [528, 168] width 16 height 21
checkbox input "true"
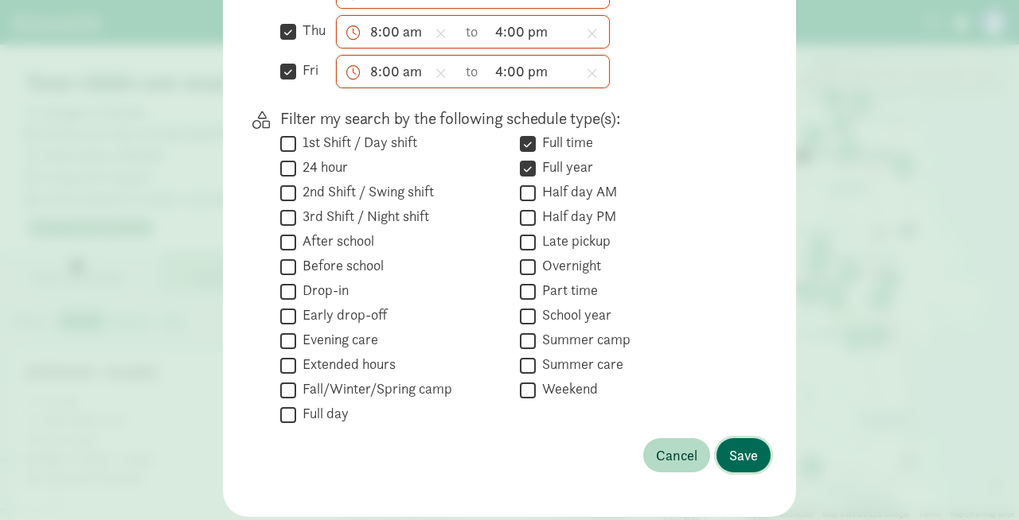
click at [747, 463] on span "Save" at bounding box center [743, 455] width 29 height 21
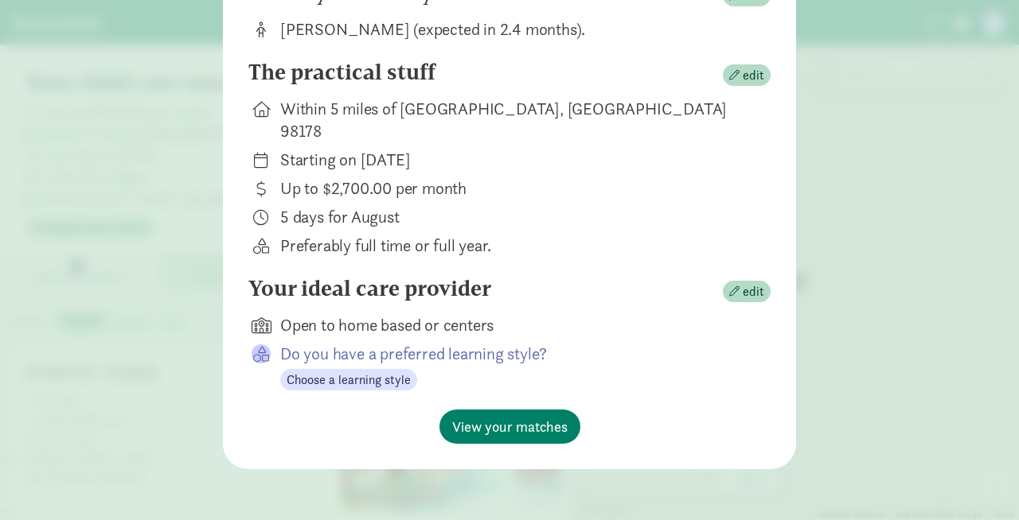
scroll to position [173, 0]
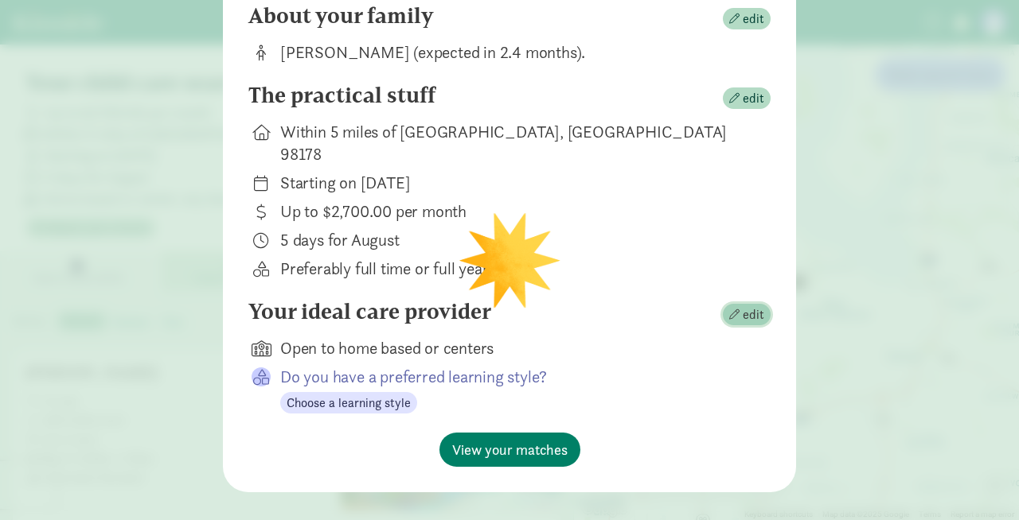
click at [743, 306] on span "edit" at bounding box center [752, 315] width 21 height 19
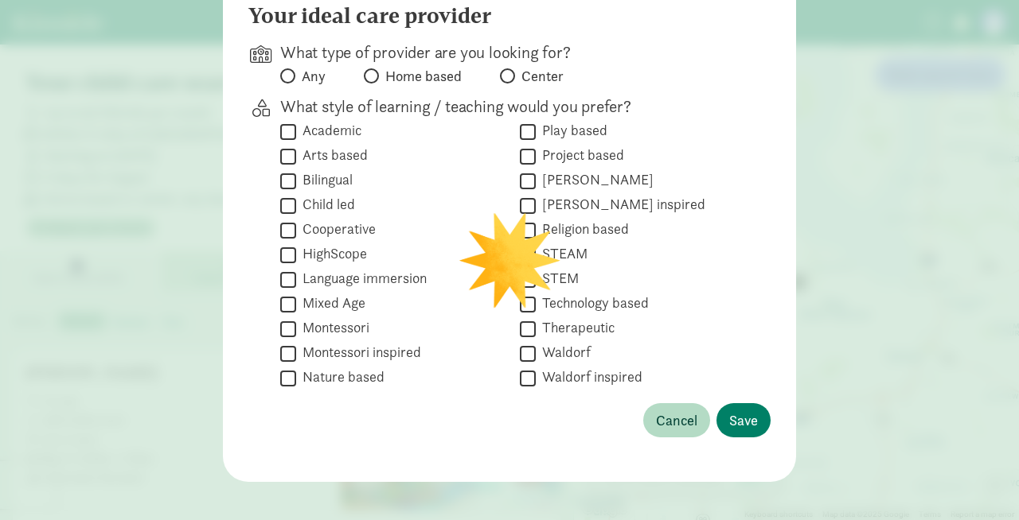
click at [528, 132] on input "Play based" at bounding box center [528, 131] width 16 height 21
checkbox input "true"
click at [534, 251] on input "STEAM" at bounding box center [528, 254] width 16 height 21
checkbox input "true"
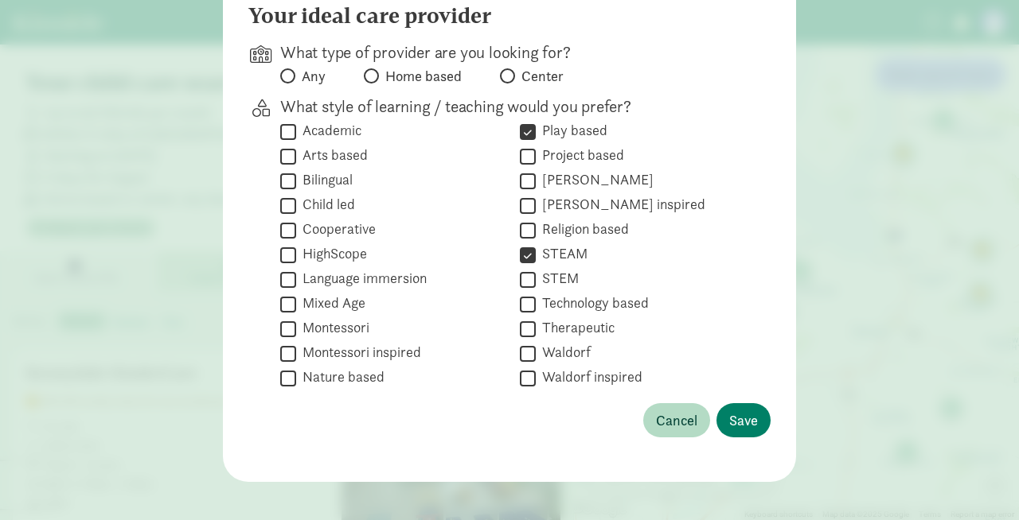
click at [286, 356] on input "Montessori inspired" at bounding box center [288, 353] width 16 height 21
checkbox input "true"
click at [287, 329] on input "Montessori" at bounding box center [288, 328] width 16 height 21
checkbox input "true"
click at [293, 204] on input "Child led" at bounding box center [288, 205] width 16 height 21
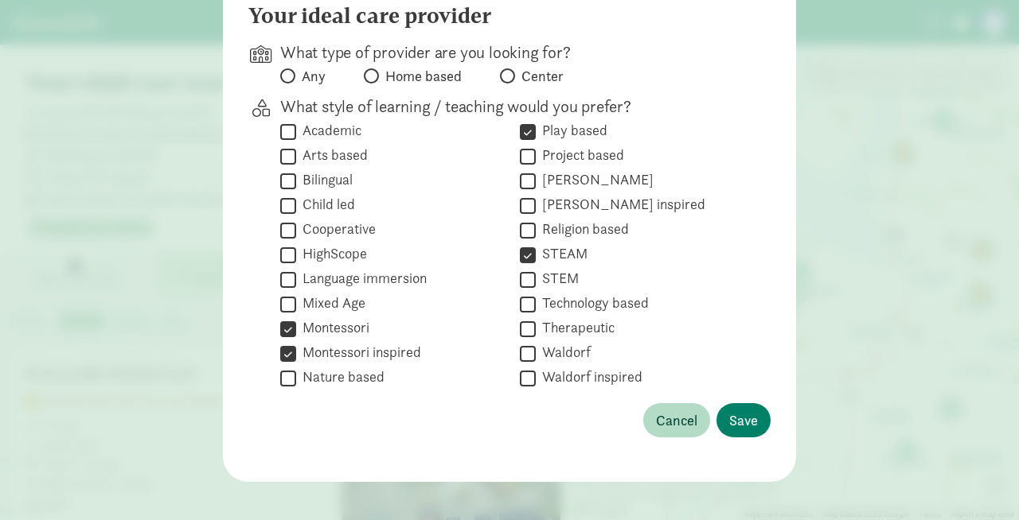
checkbox input "true"
click at [747, 424] on span "Save" at bounding box center [743, 420] width 29 height 21
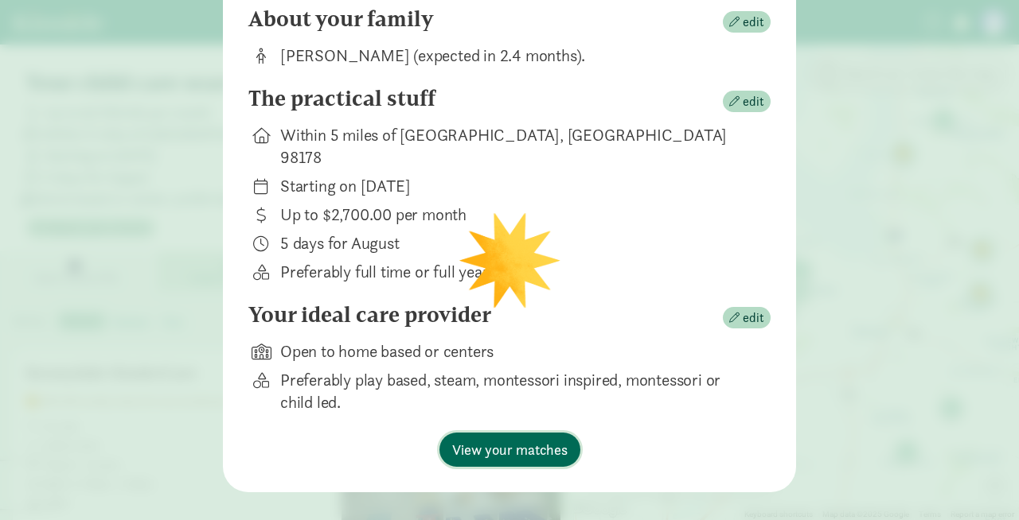
click at [514, 439] on span "View your matches" at bounding box center [509, 449] width 115 height 21
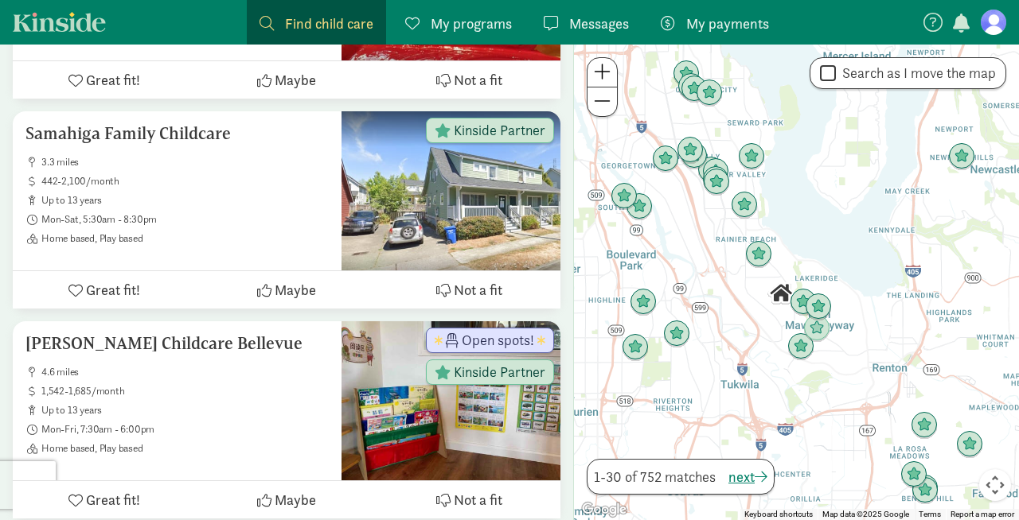
scroll to position [1292, 0]
